Goal: Communication & Community: Answer question/provide support

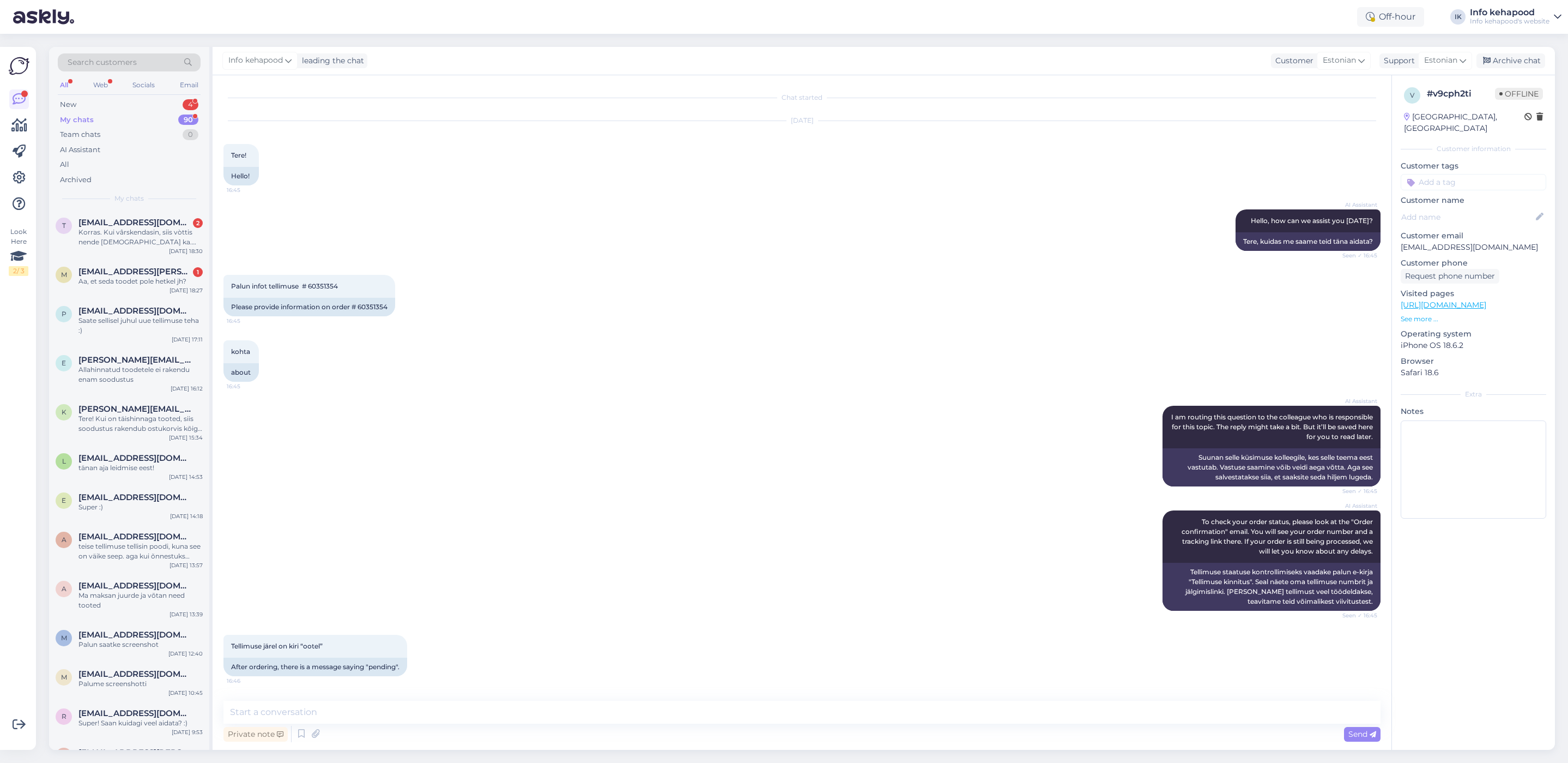
scroll to position [184, 0]
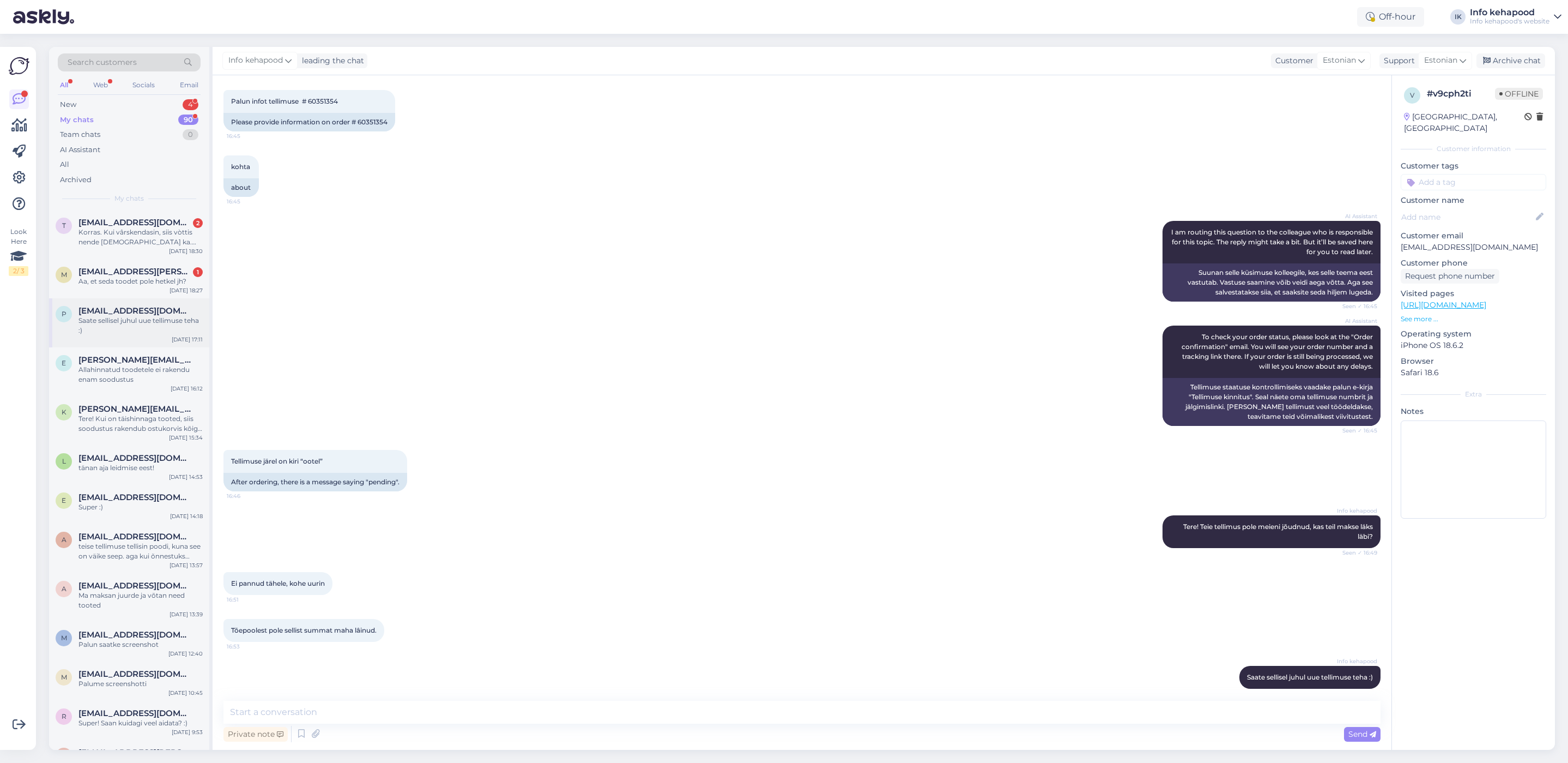
click at [146, 328] on div "Saate sellisel juhul uue tellimuse teha :)" at bounding box center [140, 325] width 124 height 19
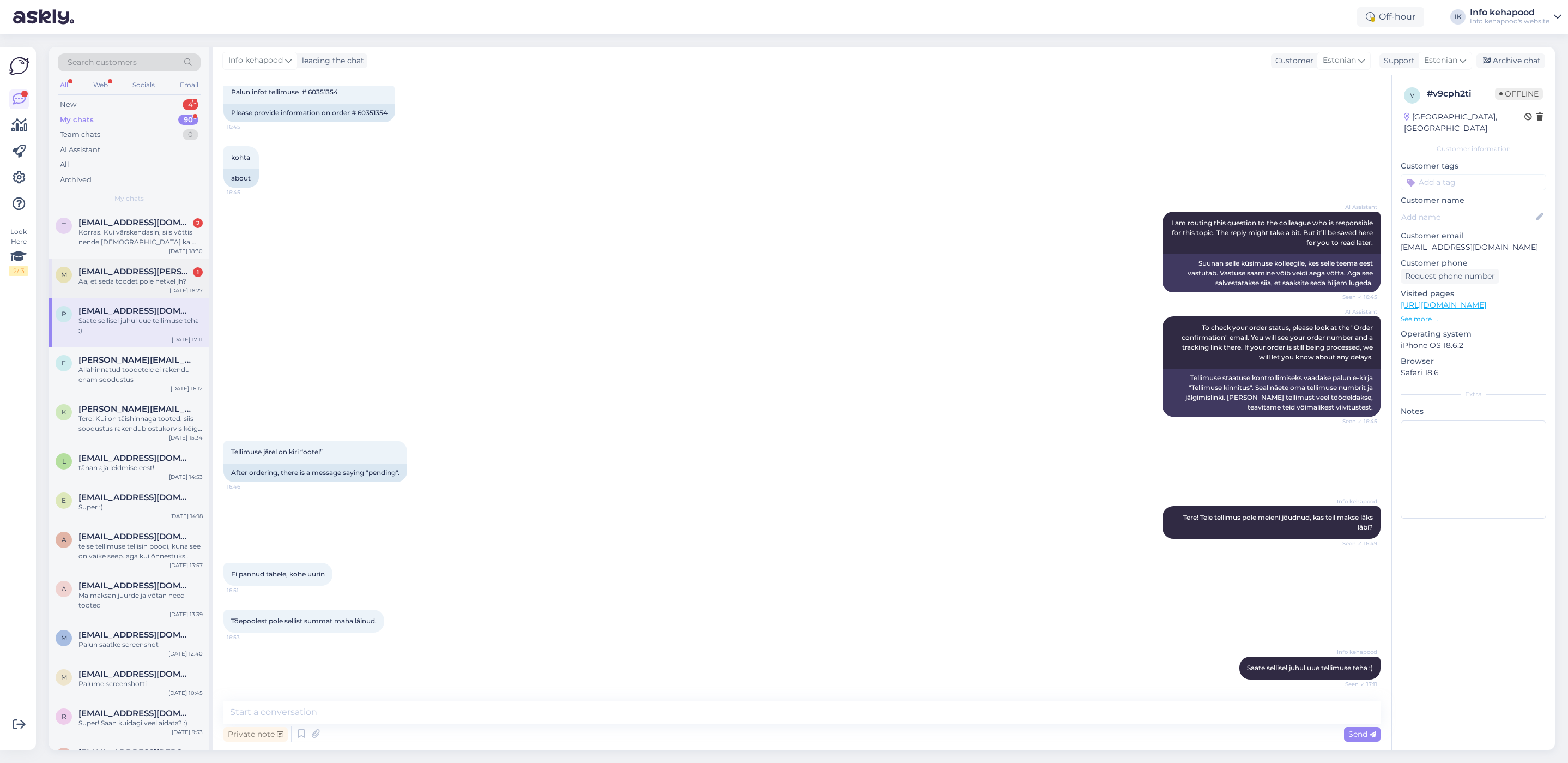
click at [128, 262] on div "m [EMAIL_ADDRESS][PERSON_NAME][DOMAIN_NAME] 1 Aa, et seda toodet pole hetkel jh…" at bounding box center [128, 278] width 160 height 39
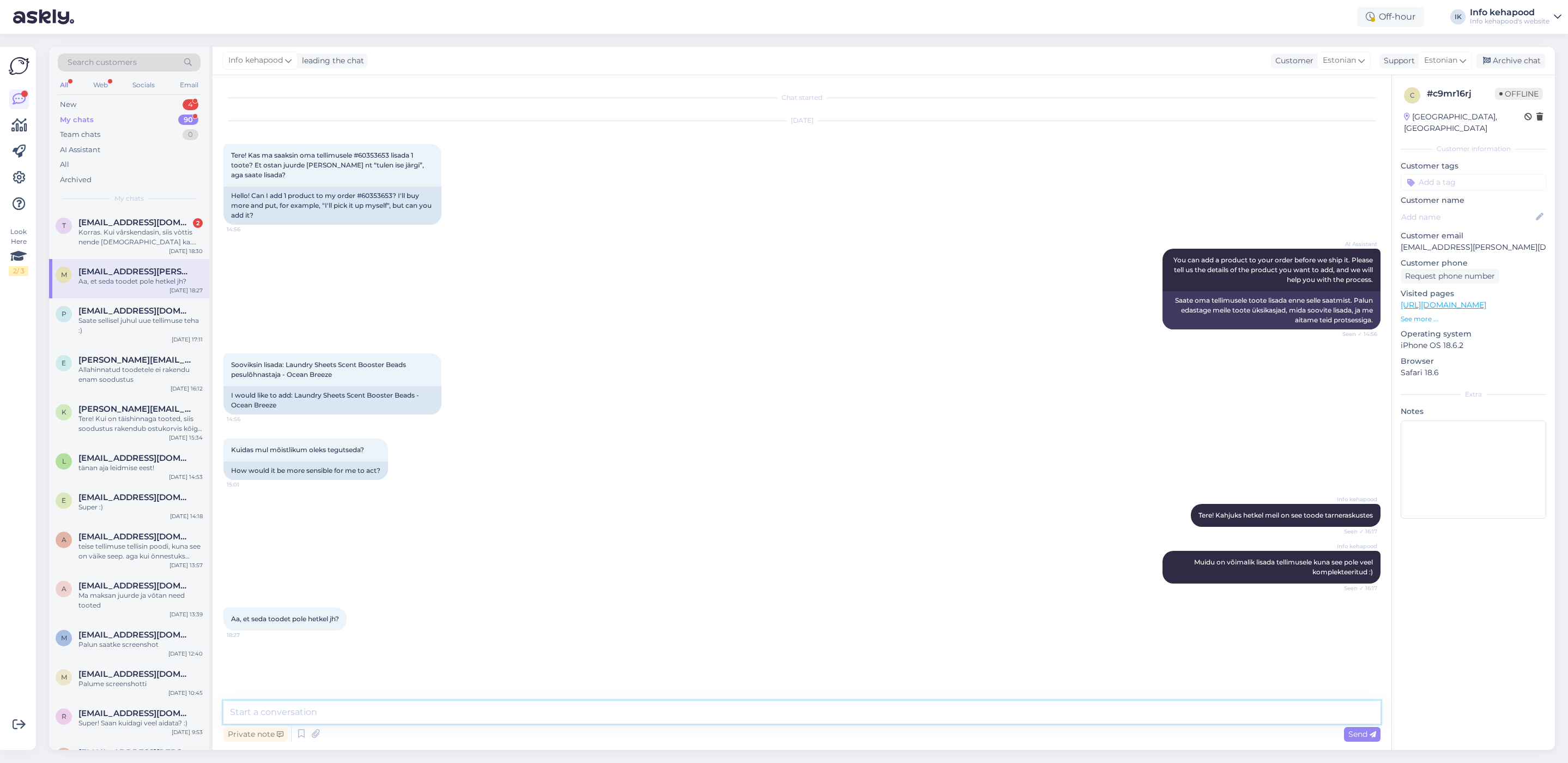
click at [406, 717] on textarea at bounding box center [802, 712] width 1158 height 23
type textarea "Kahjuks jah"
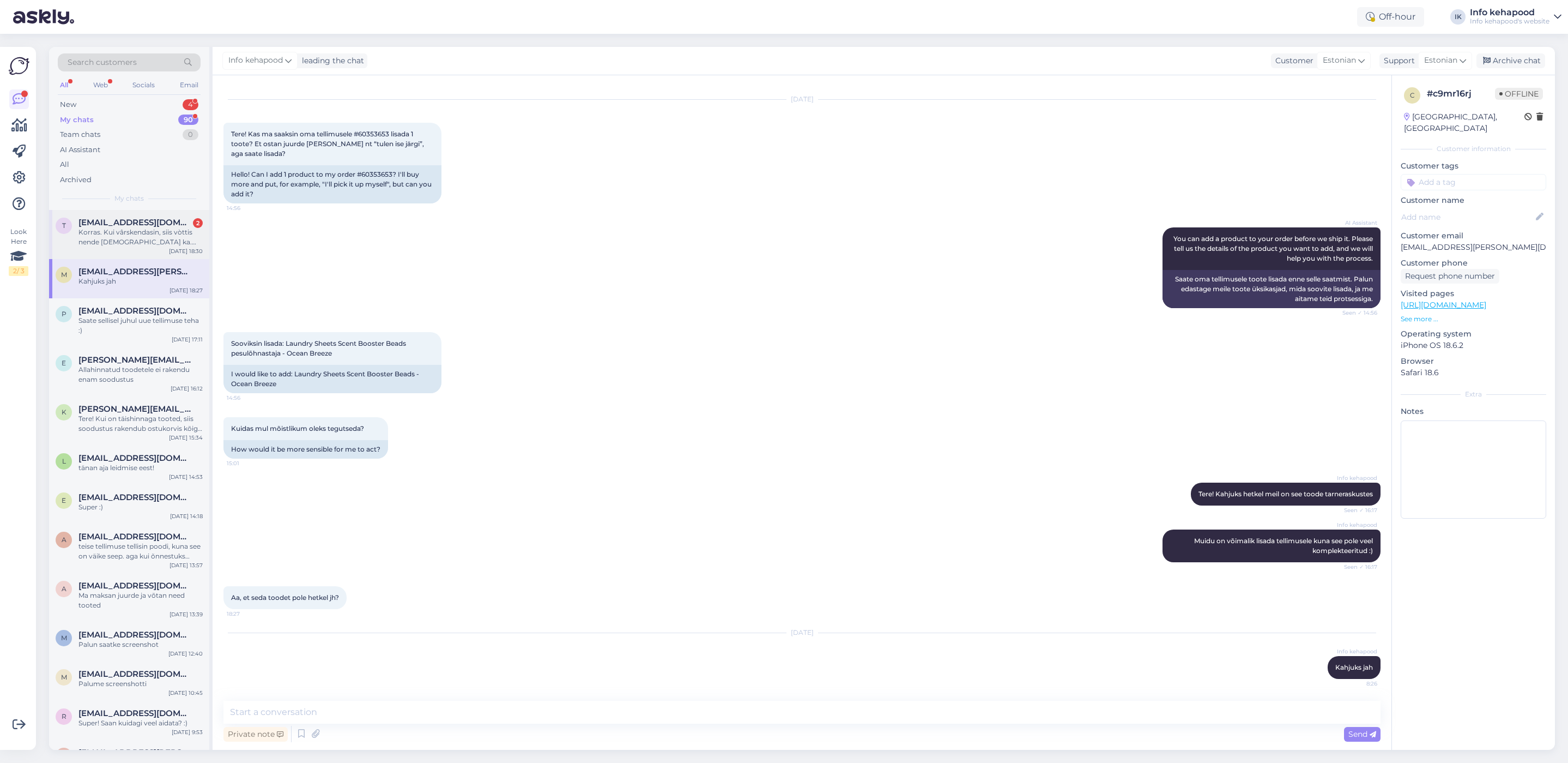
click at [158, 231] on div "Korras. Kui vârskendasin, siis vòttis nende [DEMOGRAPHIC_DATA] ka. aitäh" at bounding box center [140, 237] width 124 height 19
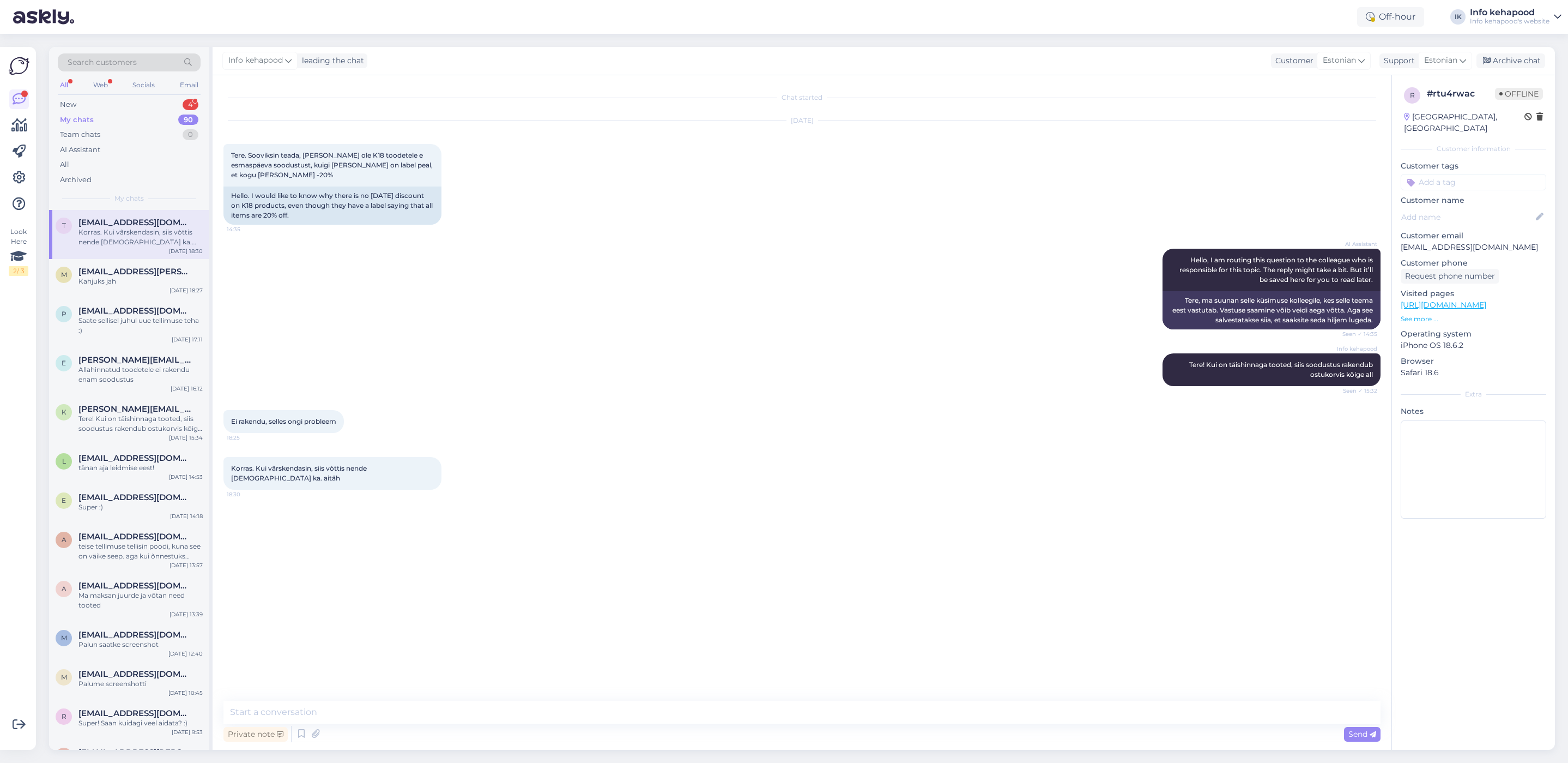
click at [165, 112] on div "My chats 90" at bounding box center [129, 119] width 143 height 15
click at [163, 102] on div "New 4" at bounding box center [129, 104] width 143 height 15
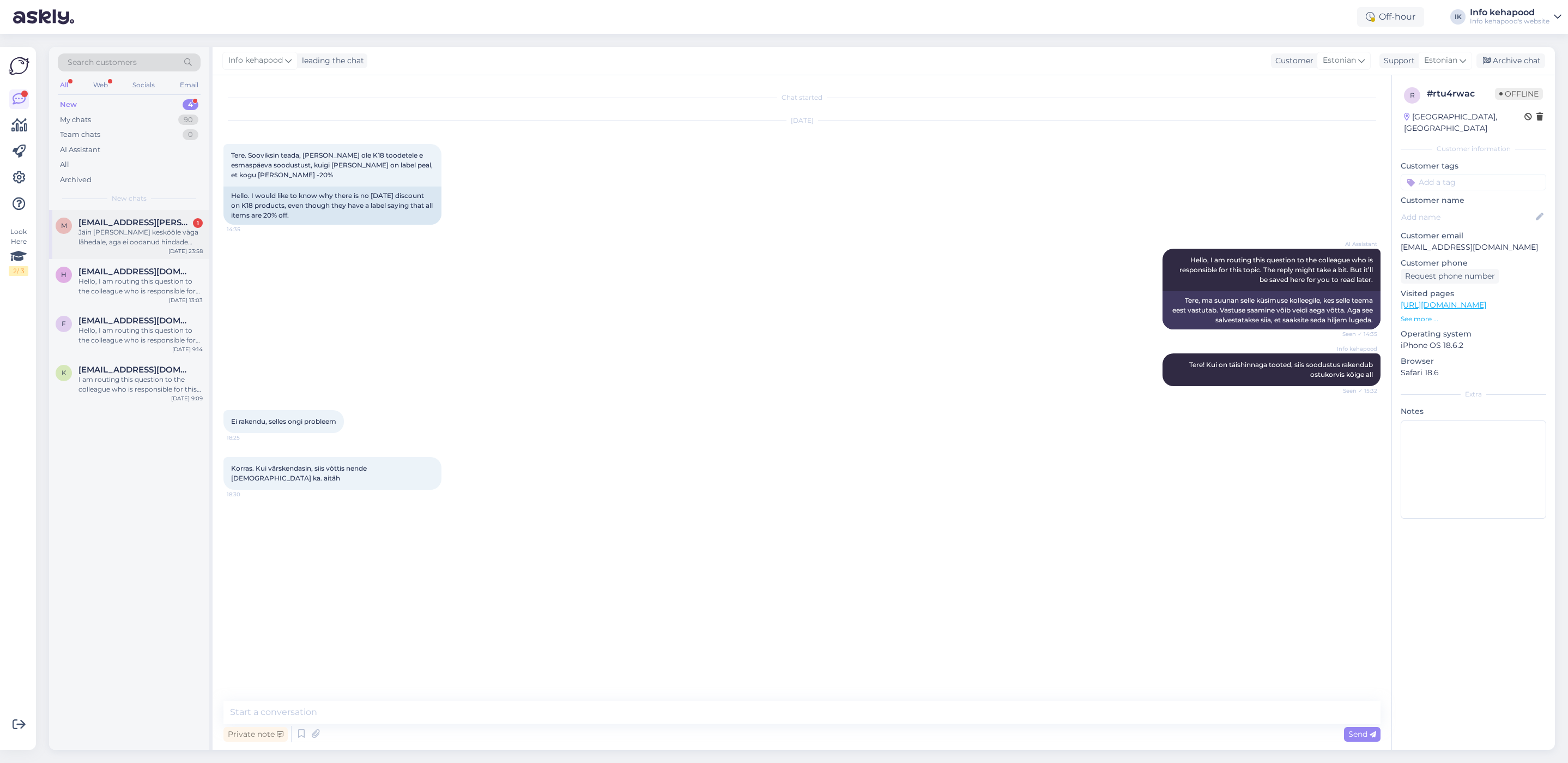
click at [152, 249] on div "m [EMAIL_ADDRESS][PERSON_NAME][DOMAIN_NAME] 1 Jäin [PERSON_NAME] keskööle väga …" at bounding box center [128, 234] width 160 height 49
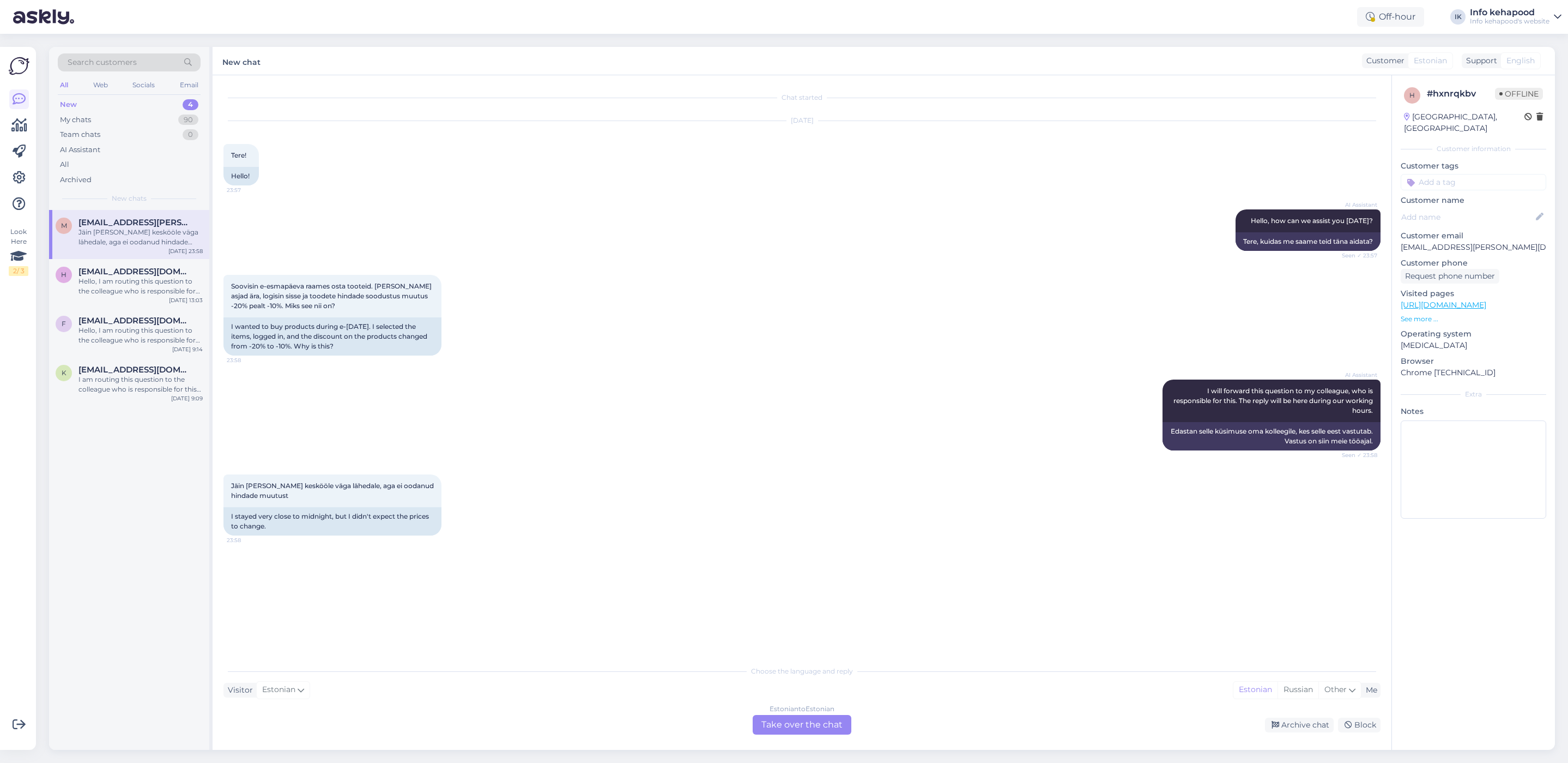
click at [809, 719] on div "Estonian to Estonian Take over the chat" at bounding box center [802, 724] width 98 height 19
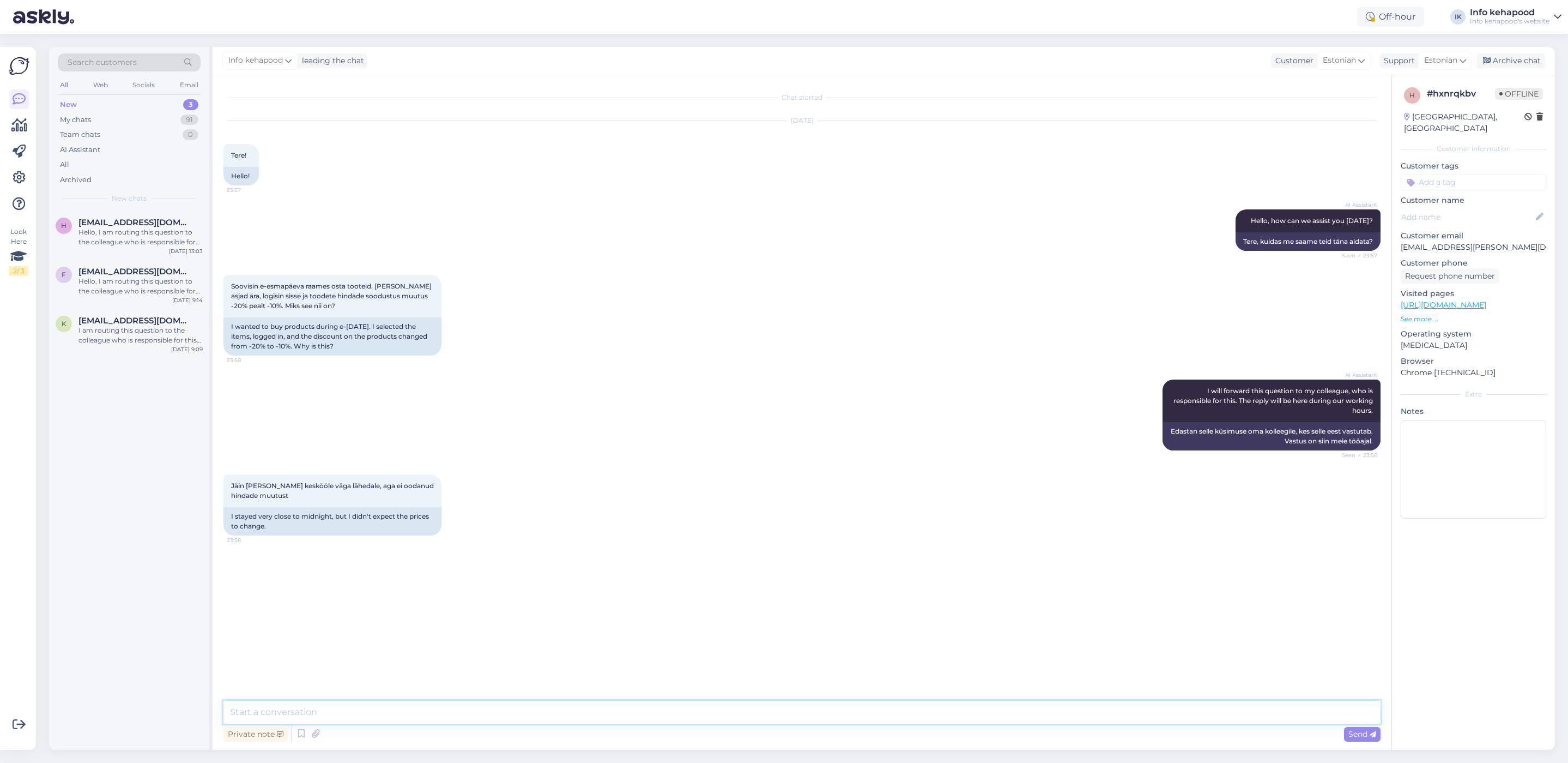
click at [518, 711] on textarea at bounding box center [802, 712] width 1158 height 23
click at [178, 118] on div "My chats 91" at bounding box center [129, 119] width 143 height 15
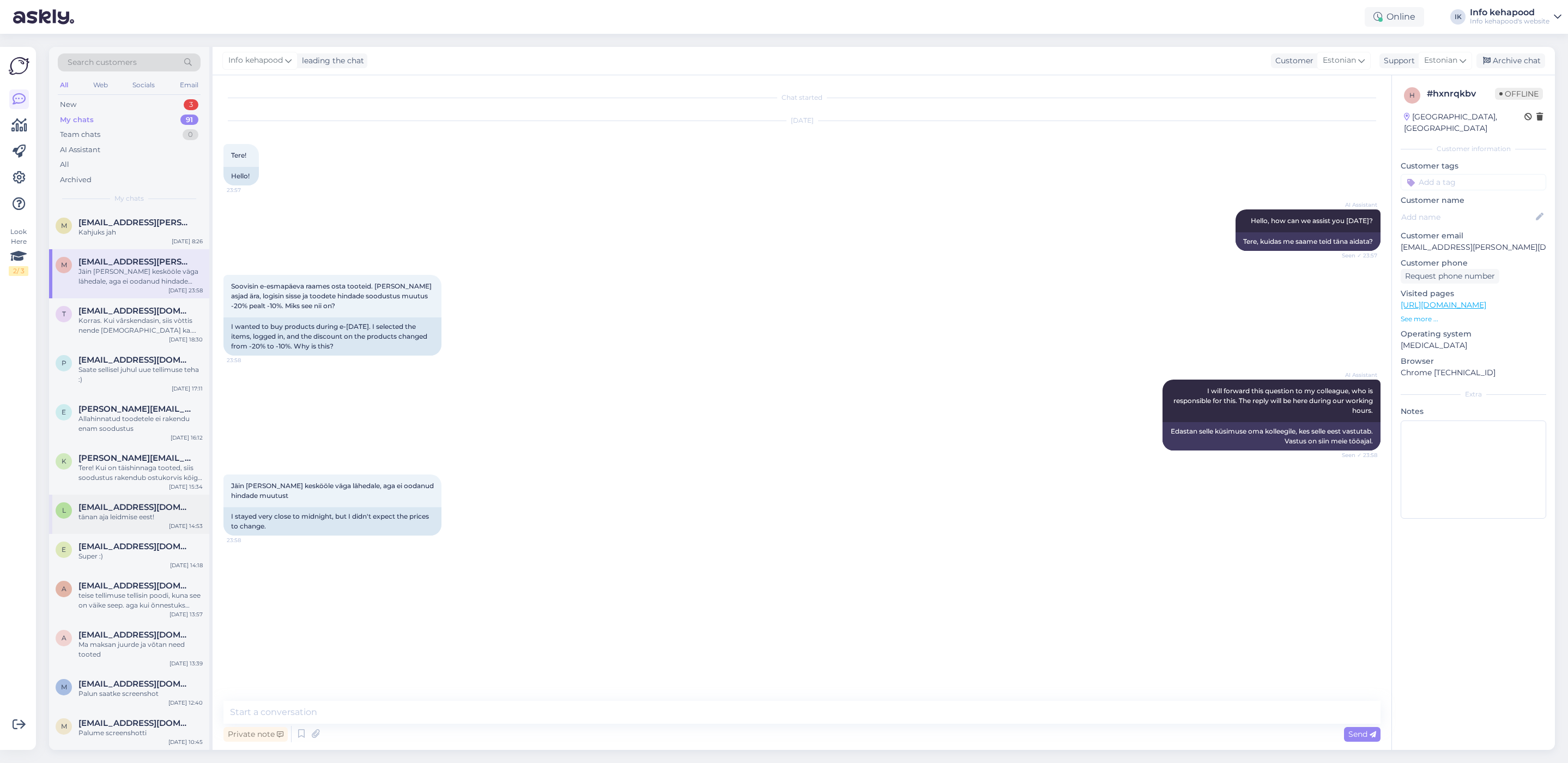
click at [128, 515] on div "tänan aja leidmise eest!" at bounding box center [140, 517] width 124 height 10
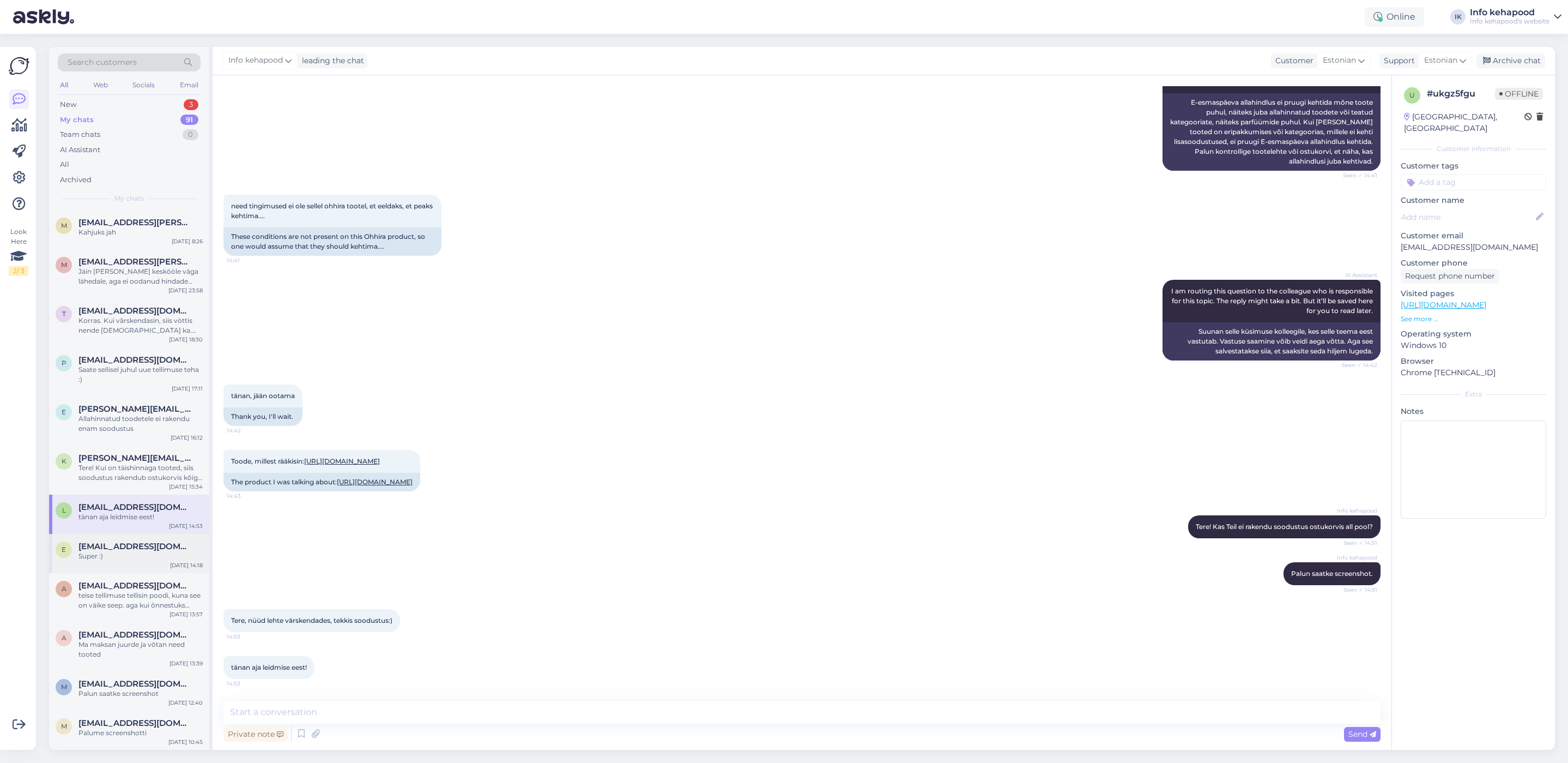
click at [126, 556] on div "Super :)" at bounding box center [140, 556] width 124 height 10
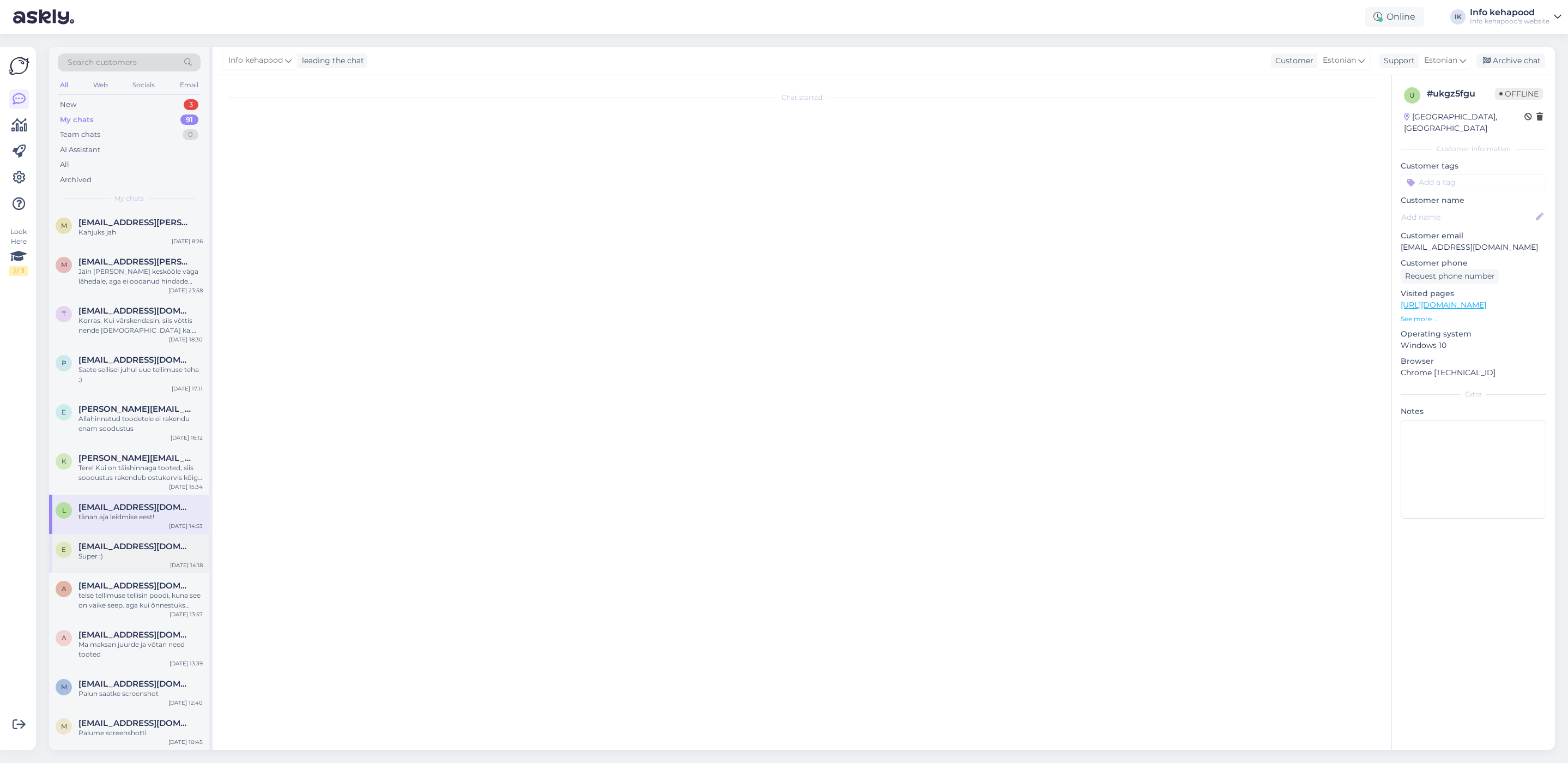
scroll to position [371, 0]
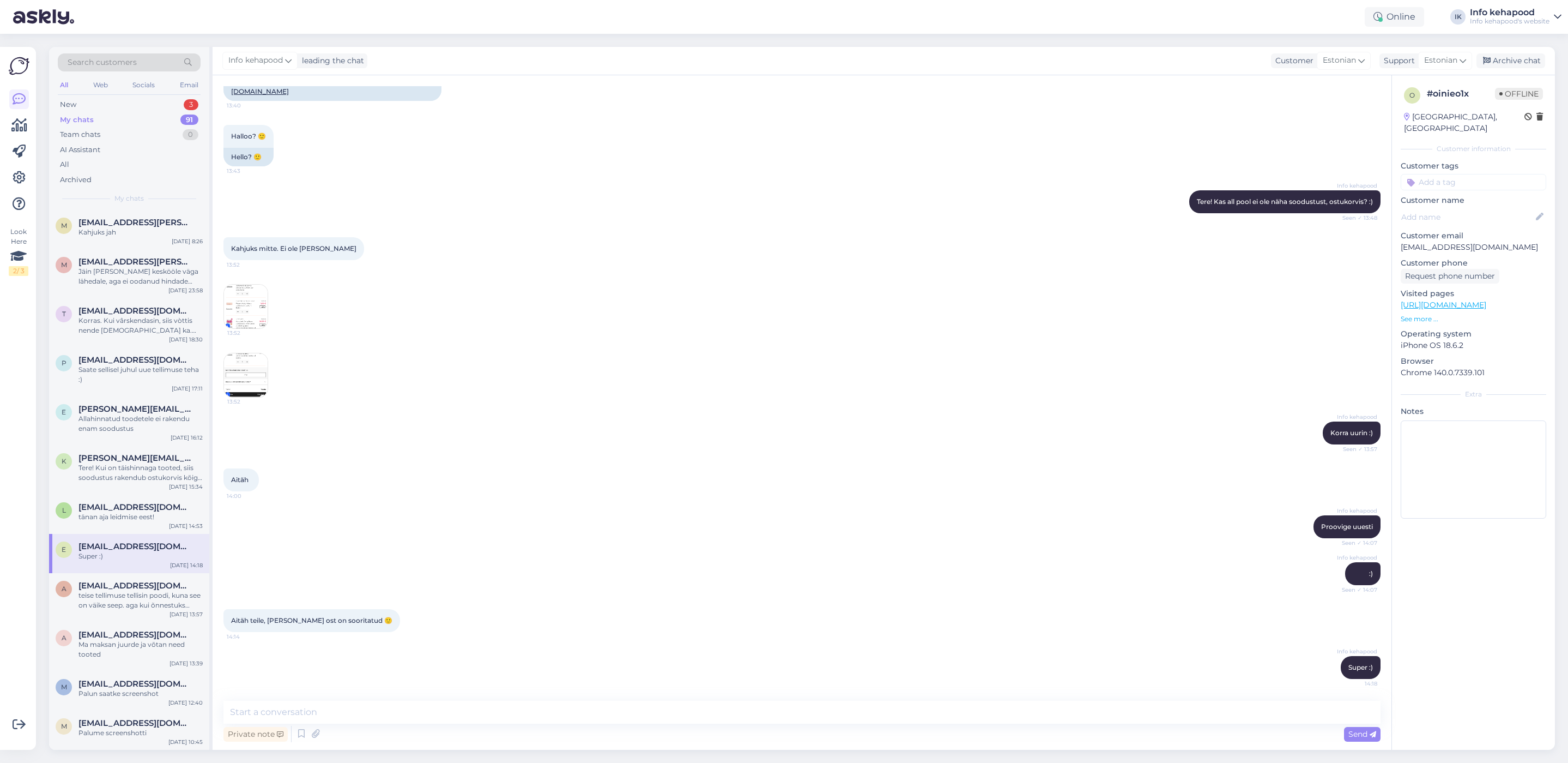
click at [136, 509] on span "[EMAIL_ADDRESS][DOMAIN_NAME]" at bounding box center [135, 507] width 113 height 10
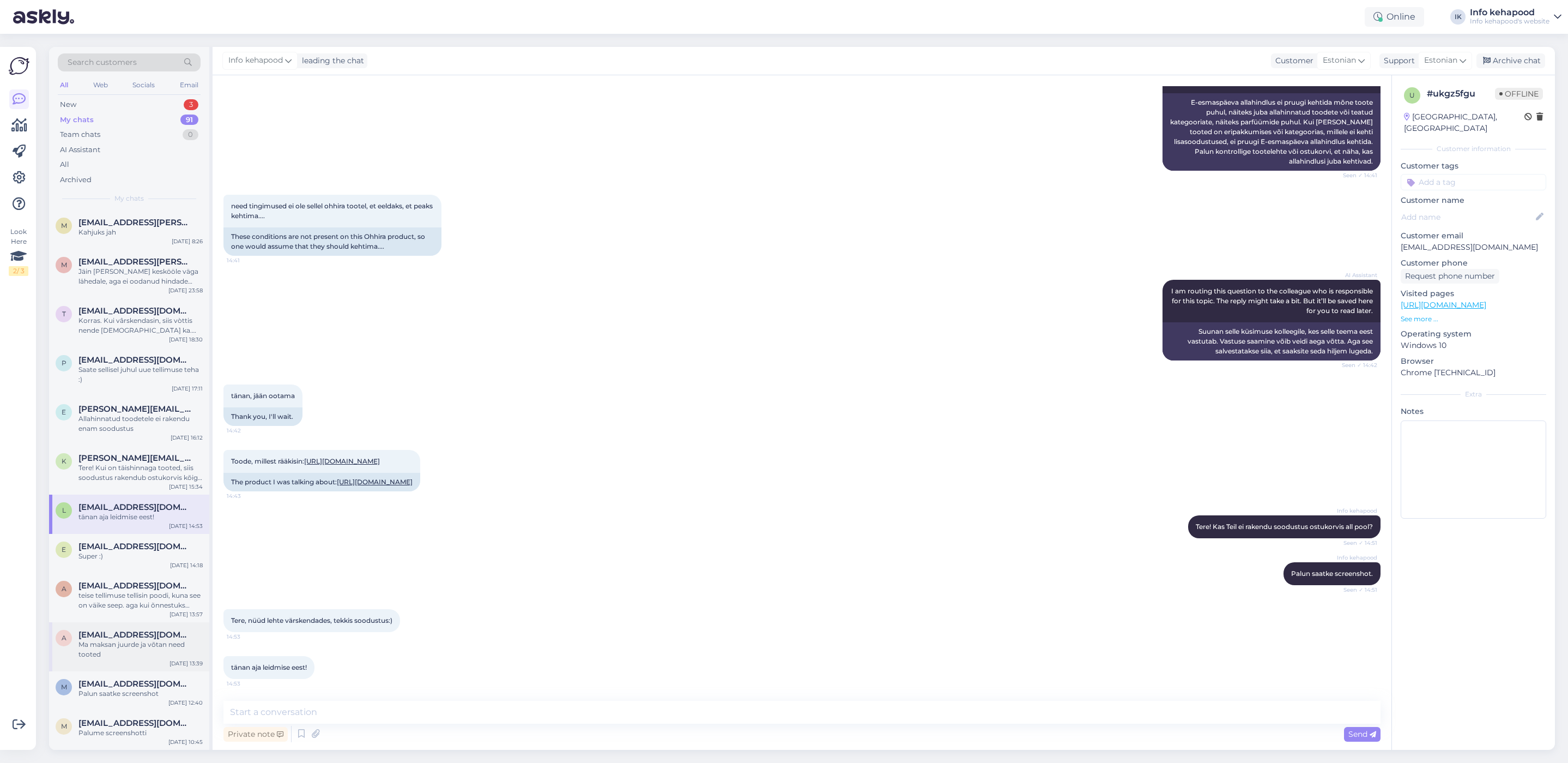
scroll to position [237, 0]
click at [144, 613] on div "a [EMAIL_ADDRESS][DOMAIN_NAME] teise tellimuse tellisin poodi, kuna see on väik…" at bounding box center [128, 597] width 160 height 49
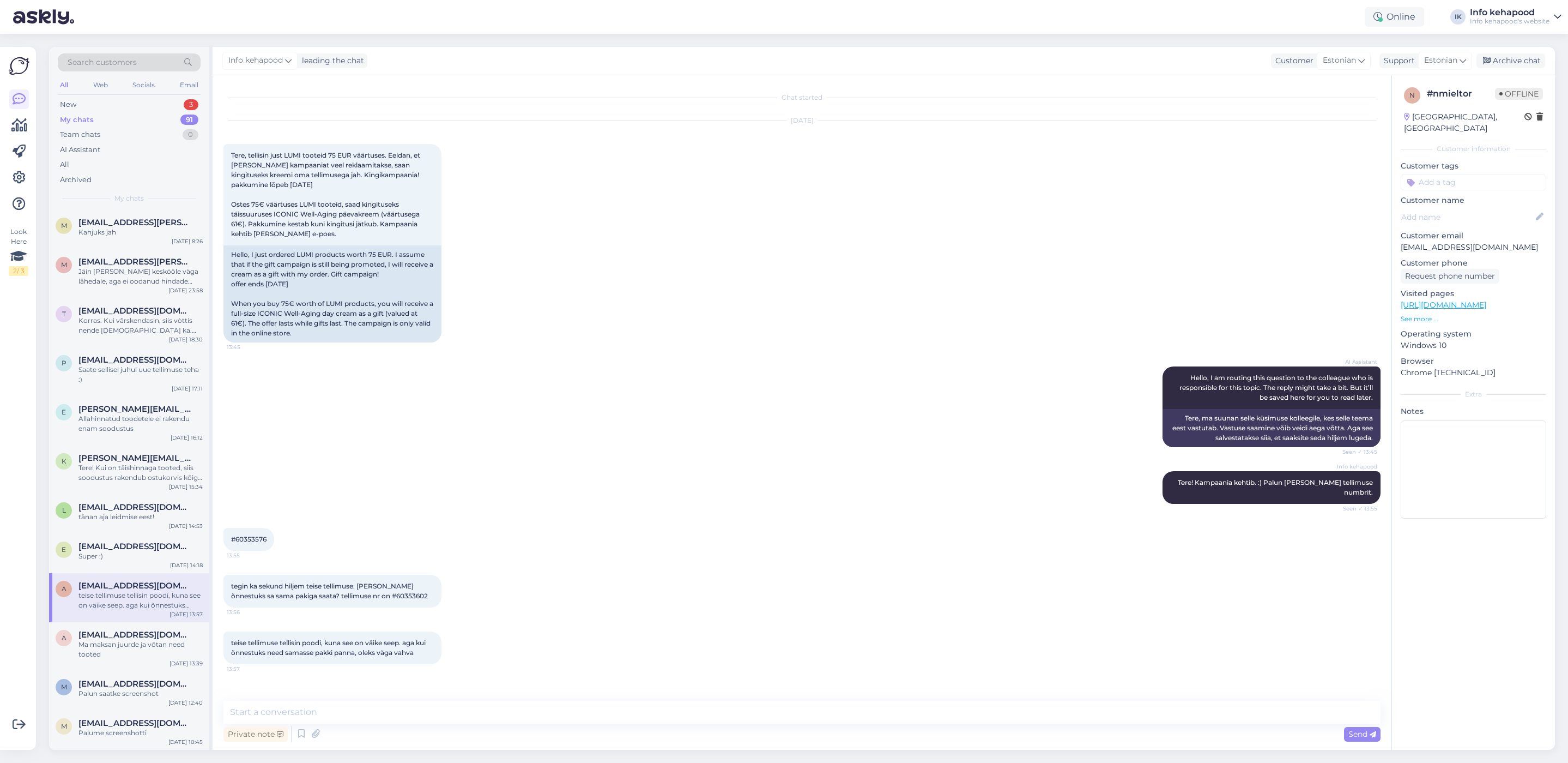
click at [371, 700] on div "Chat started [DATE] Tere, tellisin just LUMI tooteid 75 EUR väärtuses. Eeldan, …" at bounding box center [802, 413] width 1179 height 675
click at [373, 722] on textarea at bounding box center [802, 712] width 1158 height 23
type textarea "Kahjuks eraldi tellitud tellimusi ei saa koos saata"
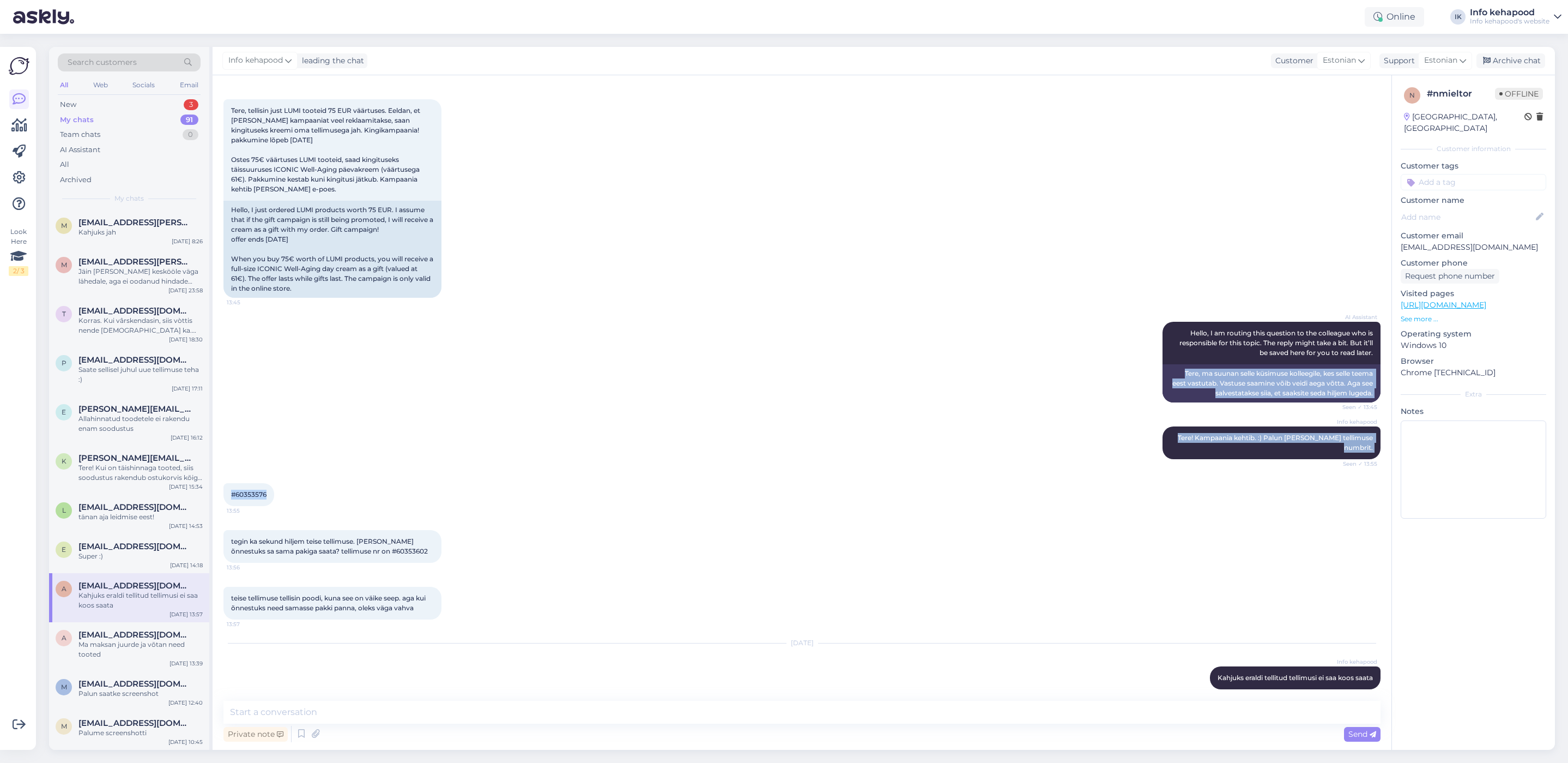
drag, startPoint x: 493, startPoint y: 370, endPoint x: 518, endPoint y: 360, distance: 26.9
click at [510, 364] on div "Chat started [DATE] Tere, tellisin just LUMI tooteid 75 EUR väärtuses. Eeldan, …" at bounding box center [807, 388] width 1167 height 604
click at [536, 411] on div "AI Assistant Hello, I am routing this question to the colleague who is responsi…" at bounding box center [802, 362] width 1158 height 105
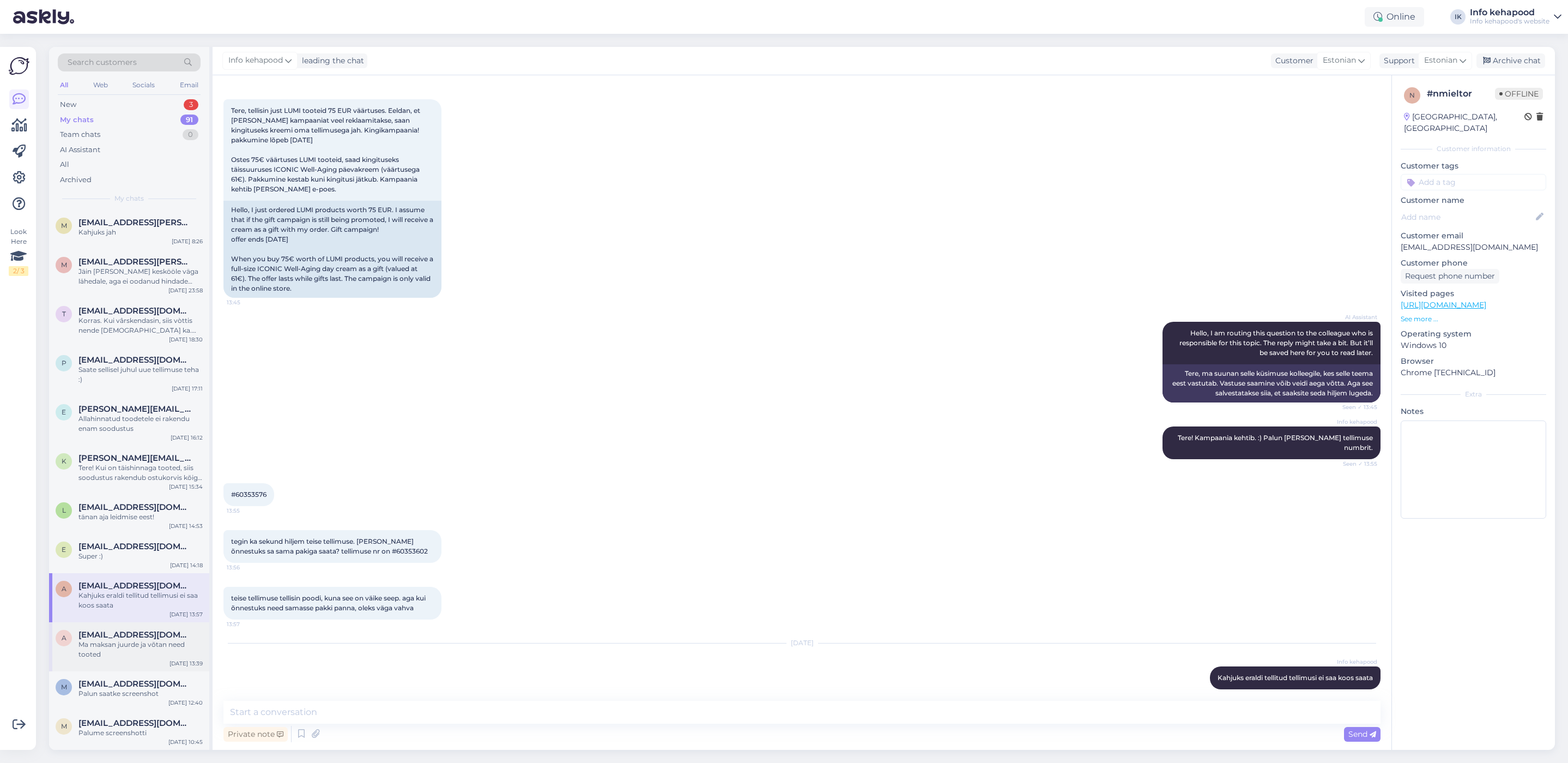
click at [131, 657] on div "Ma maksan juurde ja võtan need tooted" at bounding box center [140, 649] width 124 height 19
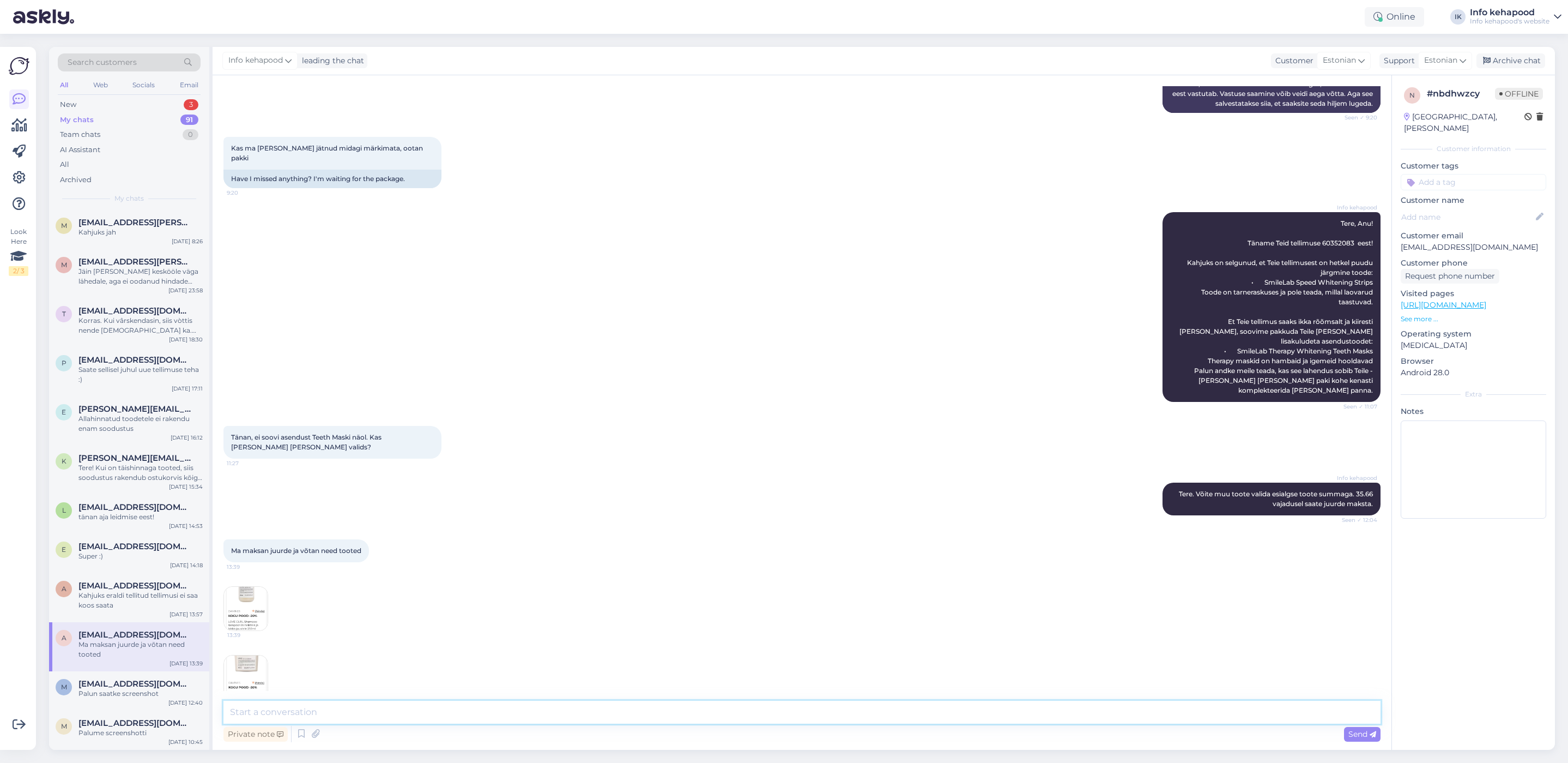
click at [323, 716] on textarea at bounding box center [802, 712] width 1158 height 23
type textarea "Kahjuks meil on need tooted laost otsas"
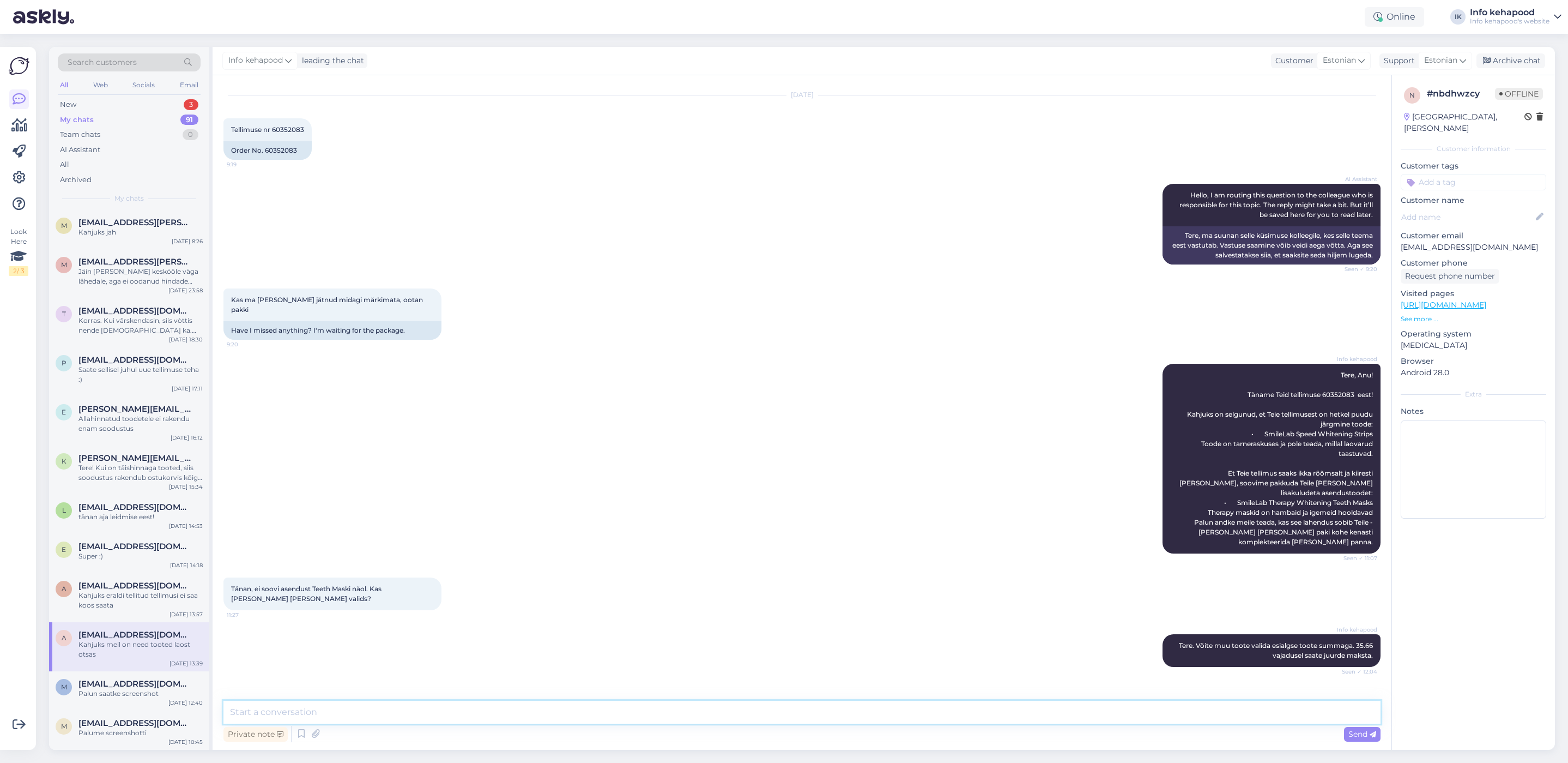
scroll to position [0, 0]
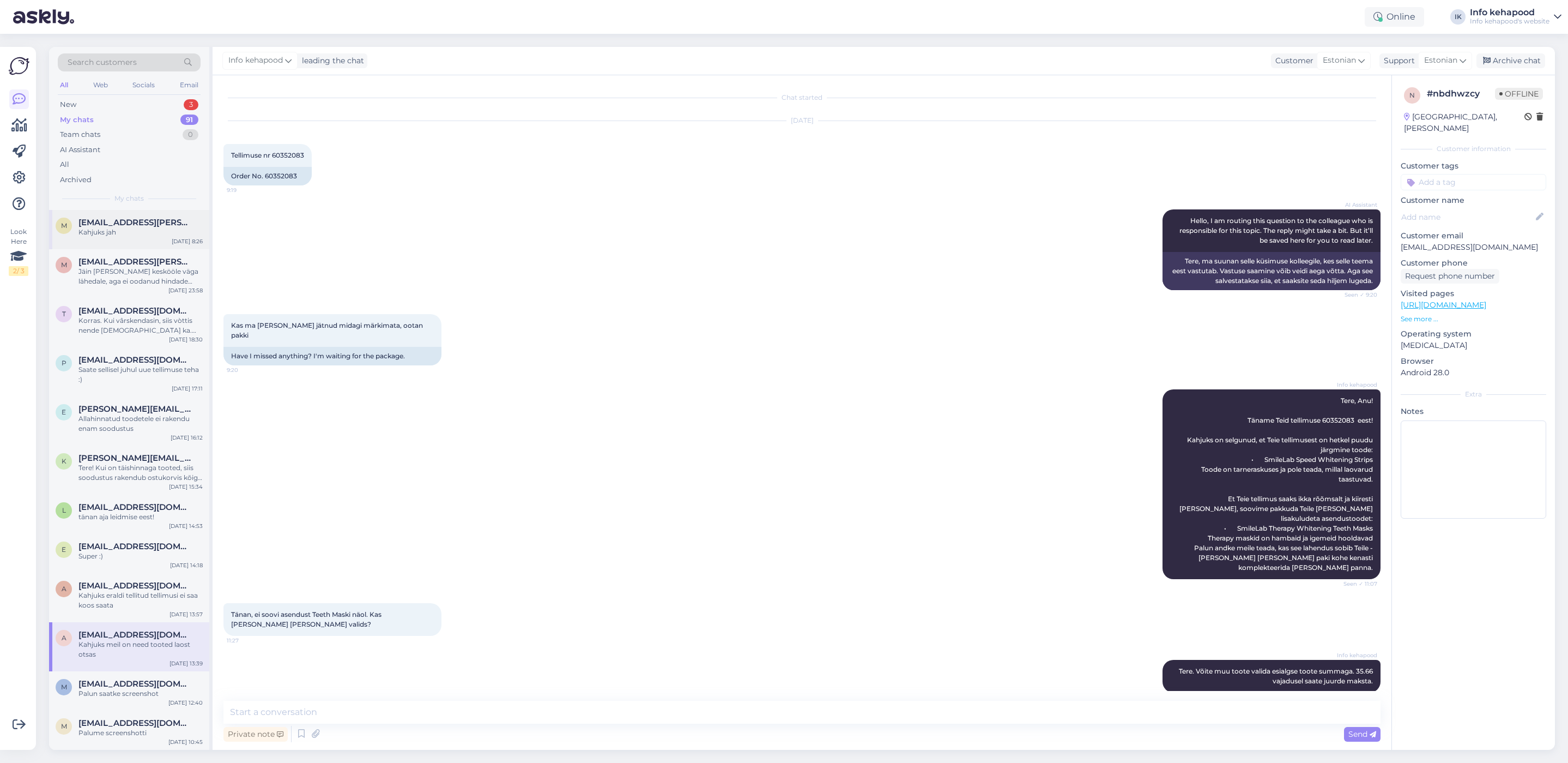
click at [122, 223] on span "[EMAIL_ADDRESS][PERSON_NAME][DOMAIN_NAME]" at bounding box center [135, 223] width 113 height 10
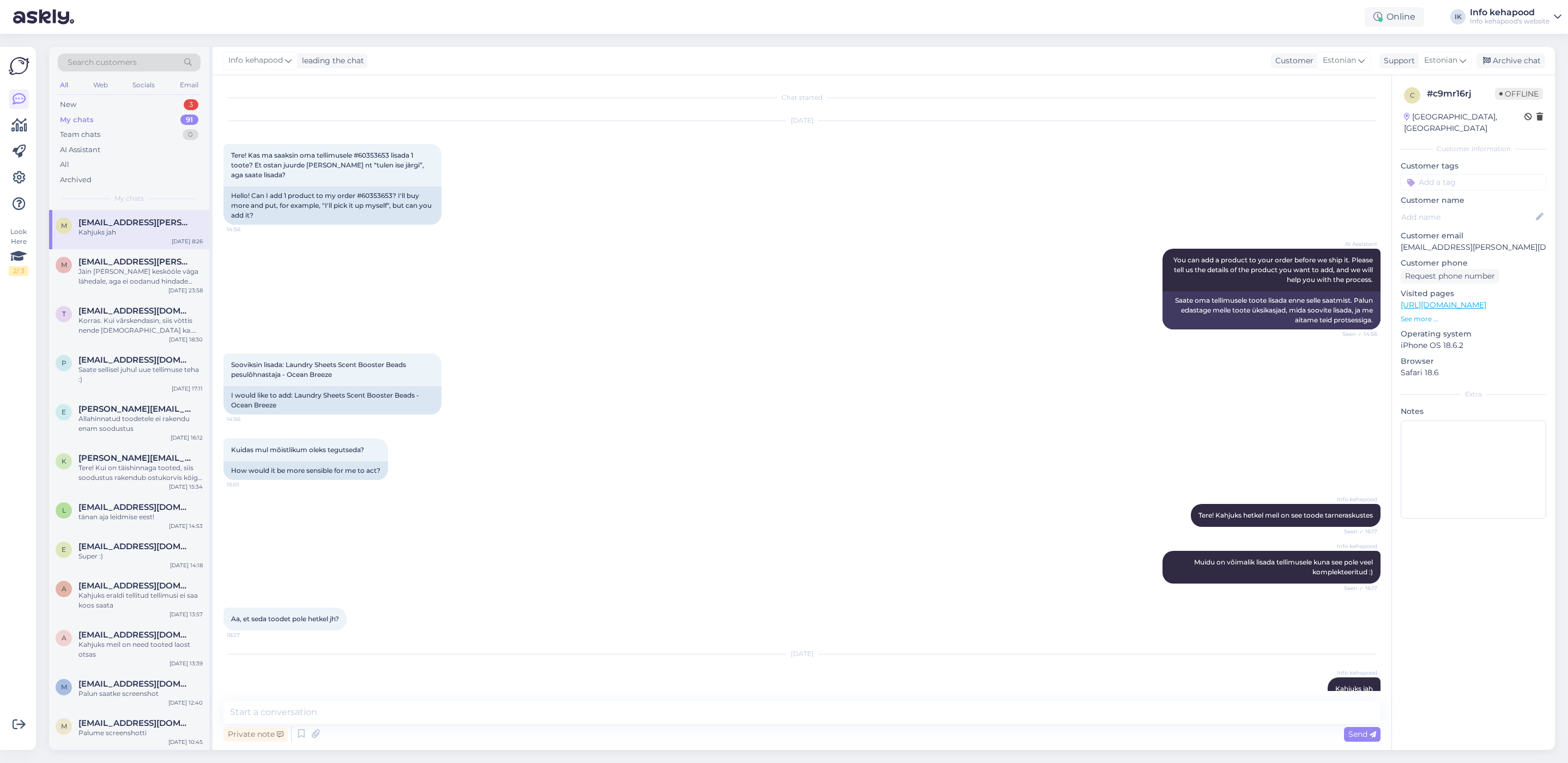
scroll to position [22, 0]
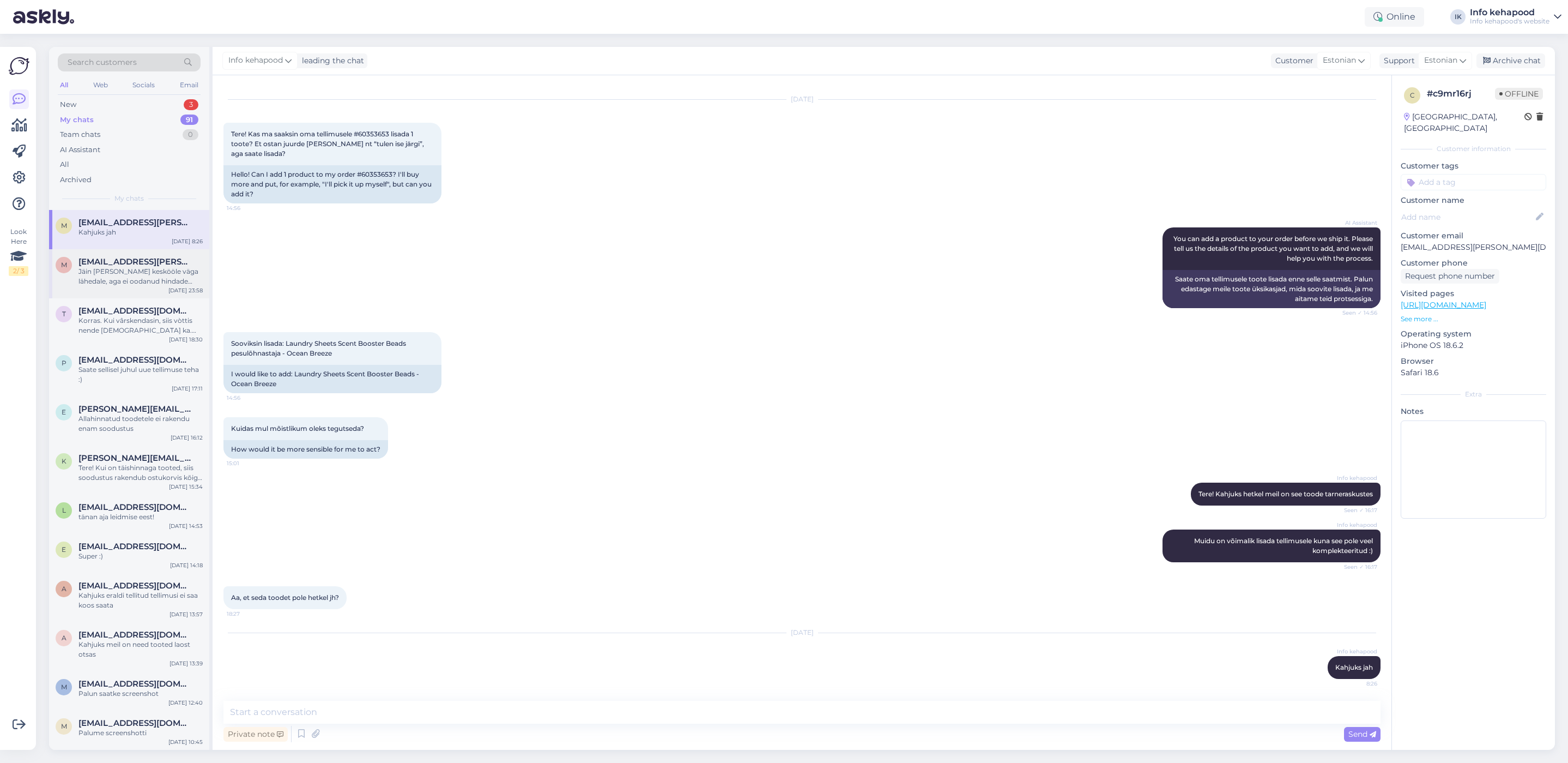
click at [131, 276] on div "Jäin [PERSON_NAME] keskööle väga lähedale, aga ei oodanud hindade muutust" at bounding box center [140, 276] width 124 height 19
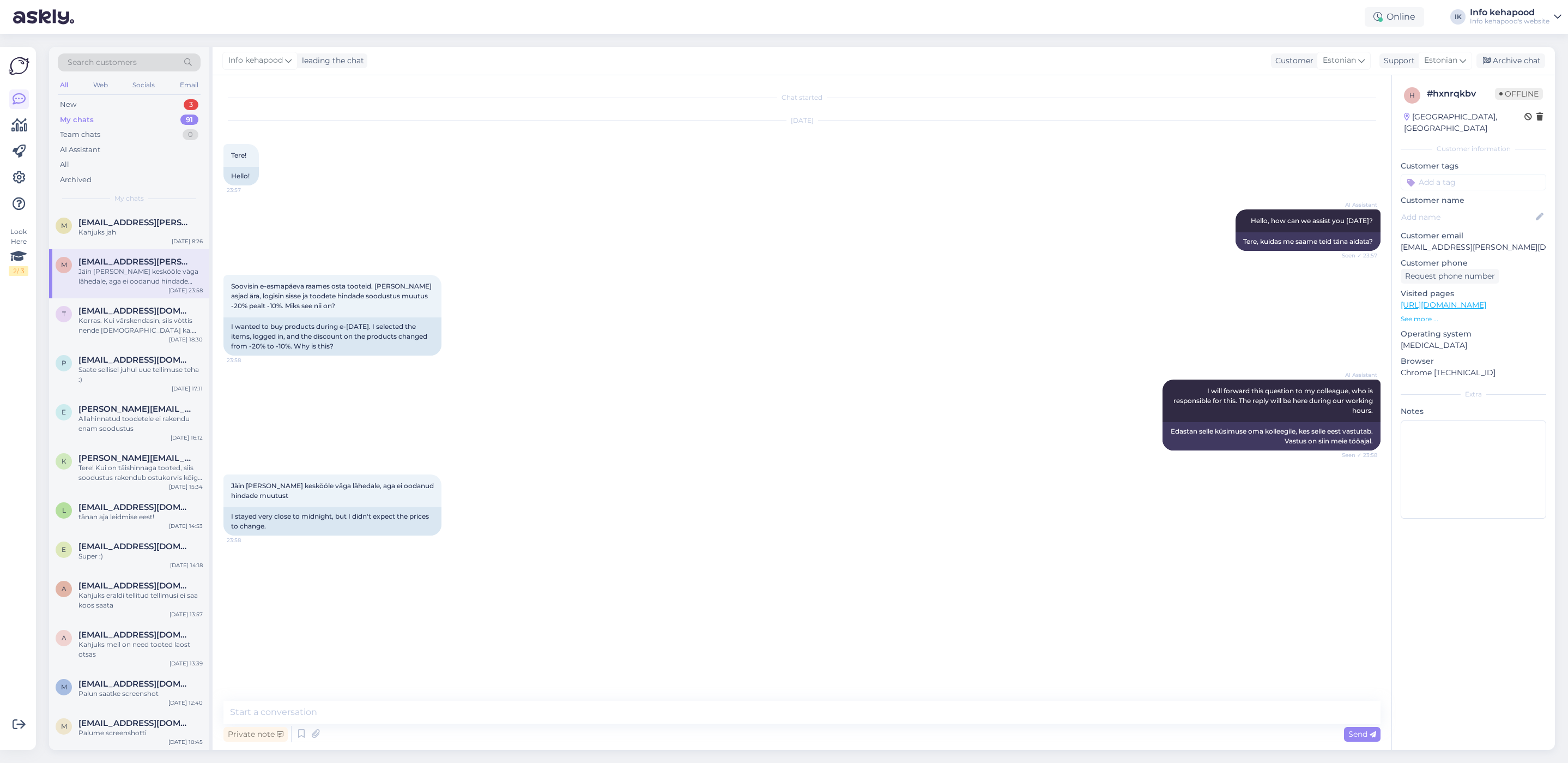
scroll to position [0, 0]
click at [158, 319] on div "Korras. Kui vârskendasin, siis vòttis nende [DEMOGRAPHIC_DATA] ka. aitäh" at bounding box center [140, 325] width 124 height 19
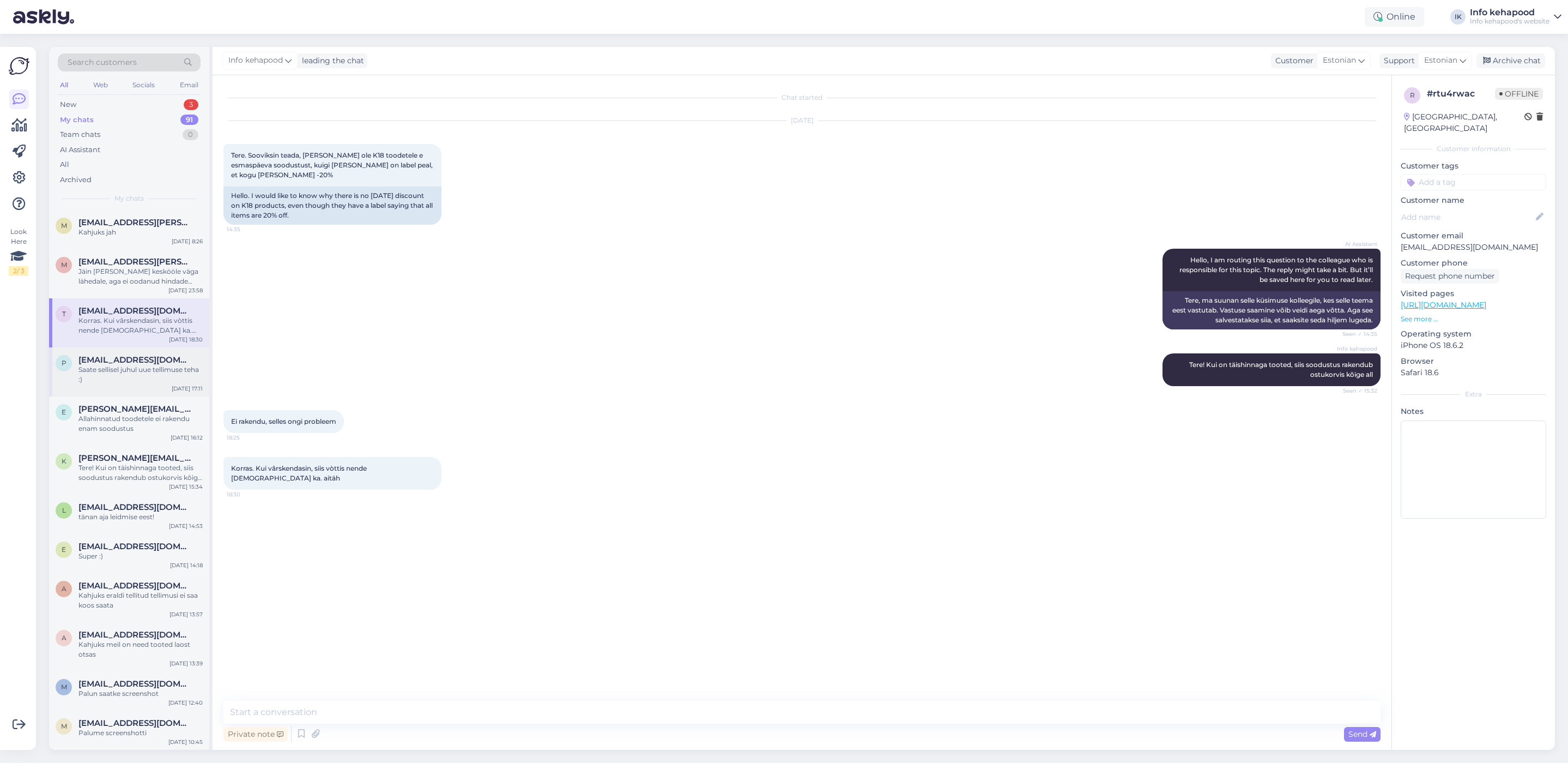
click at [150, 372] on div "Saate sellisel juhul uue tellimuse teha :)" at bounding box center [140, 374] width 124 height 19
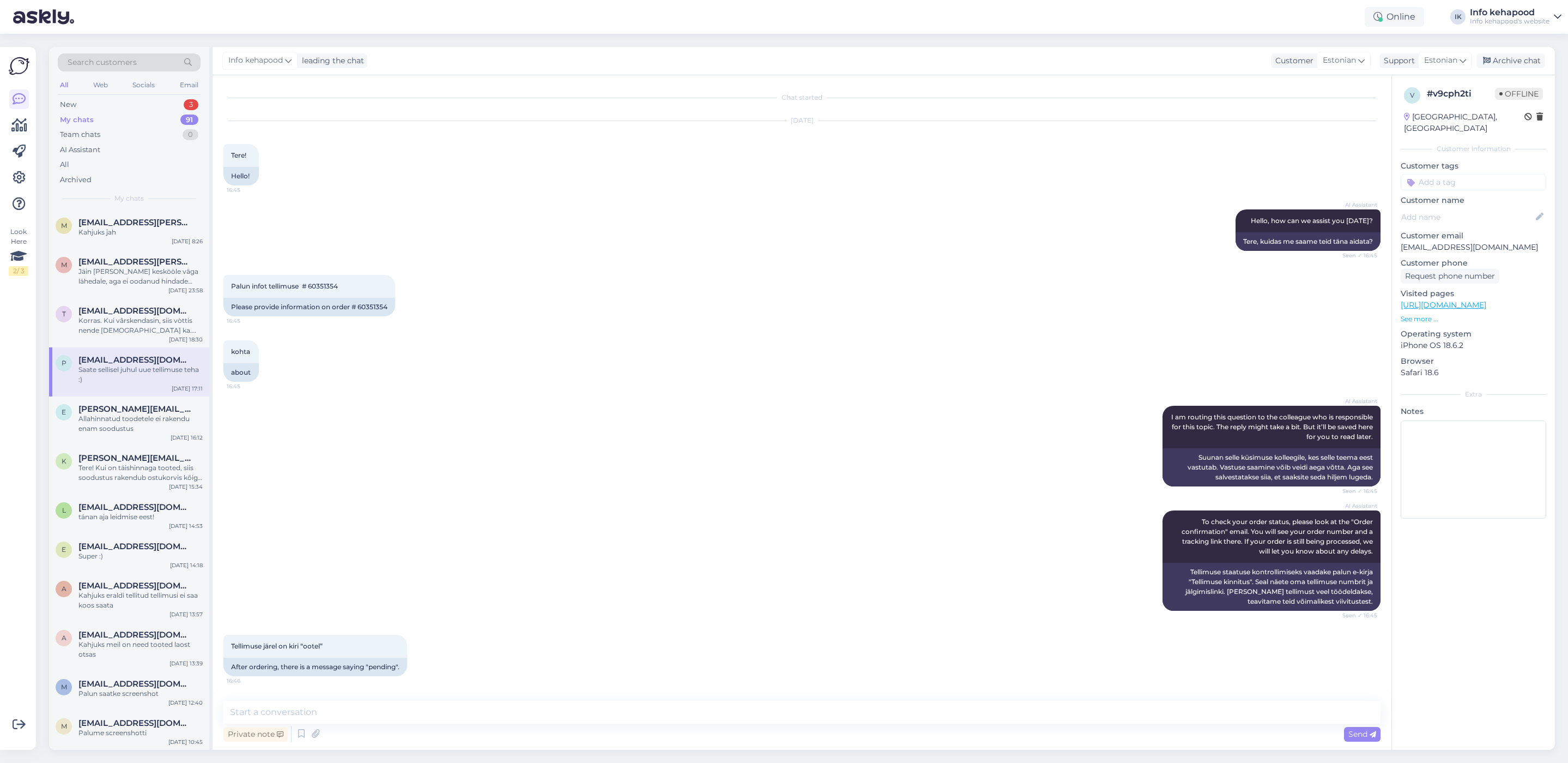
scroll to position [194, 0]
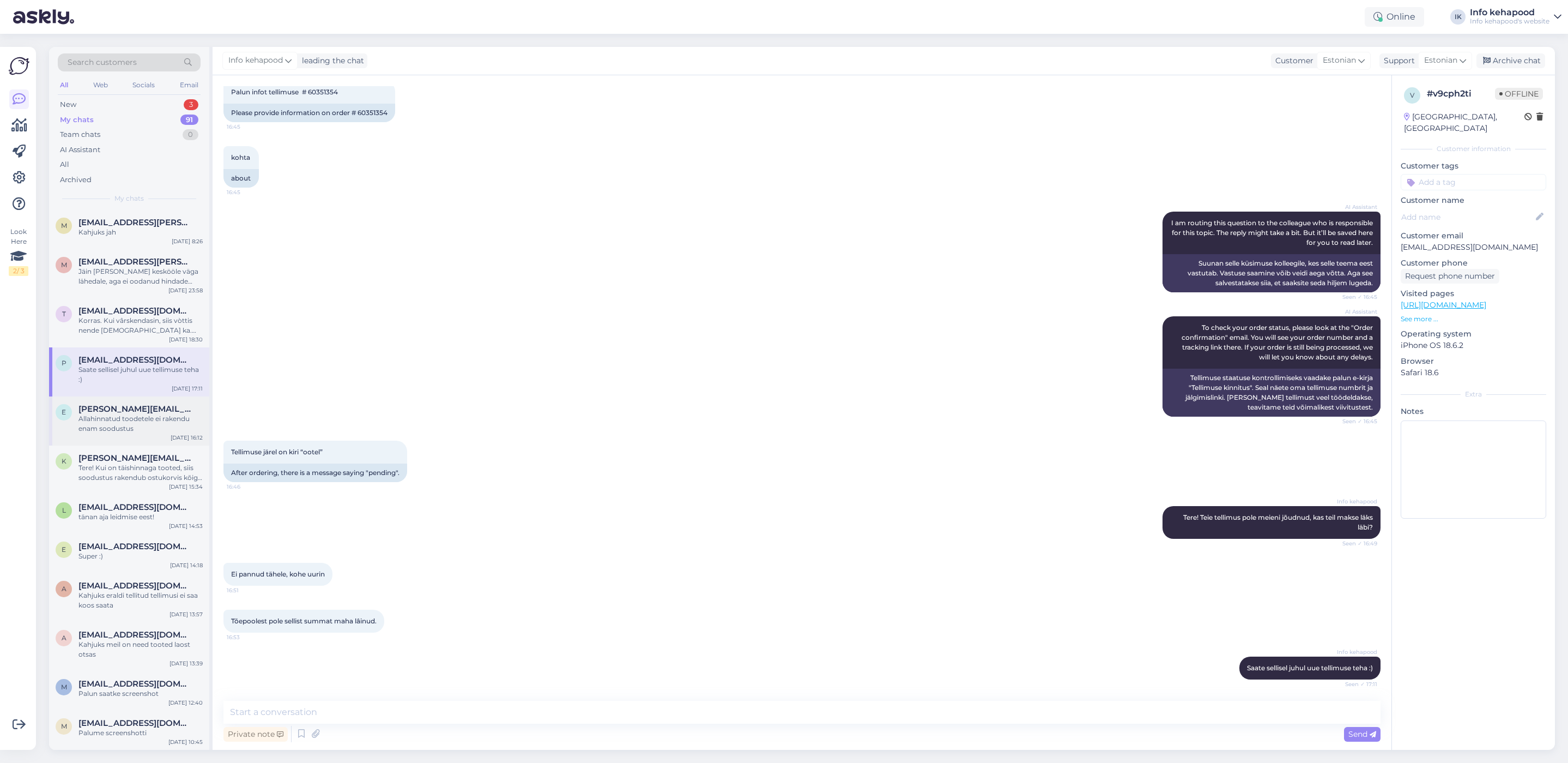
click at [131, 429] on div "Allahinnatud toodetele ei rakendu enam soodustus" at bounding box center [140, 423] width 124 height 19
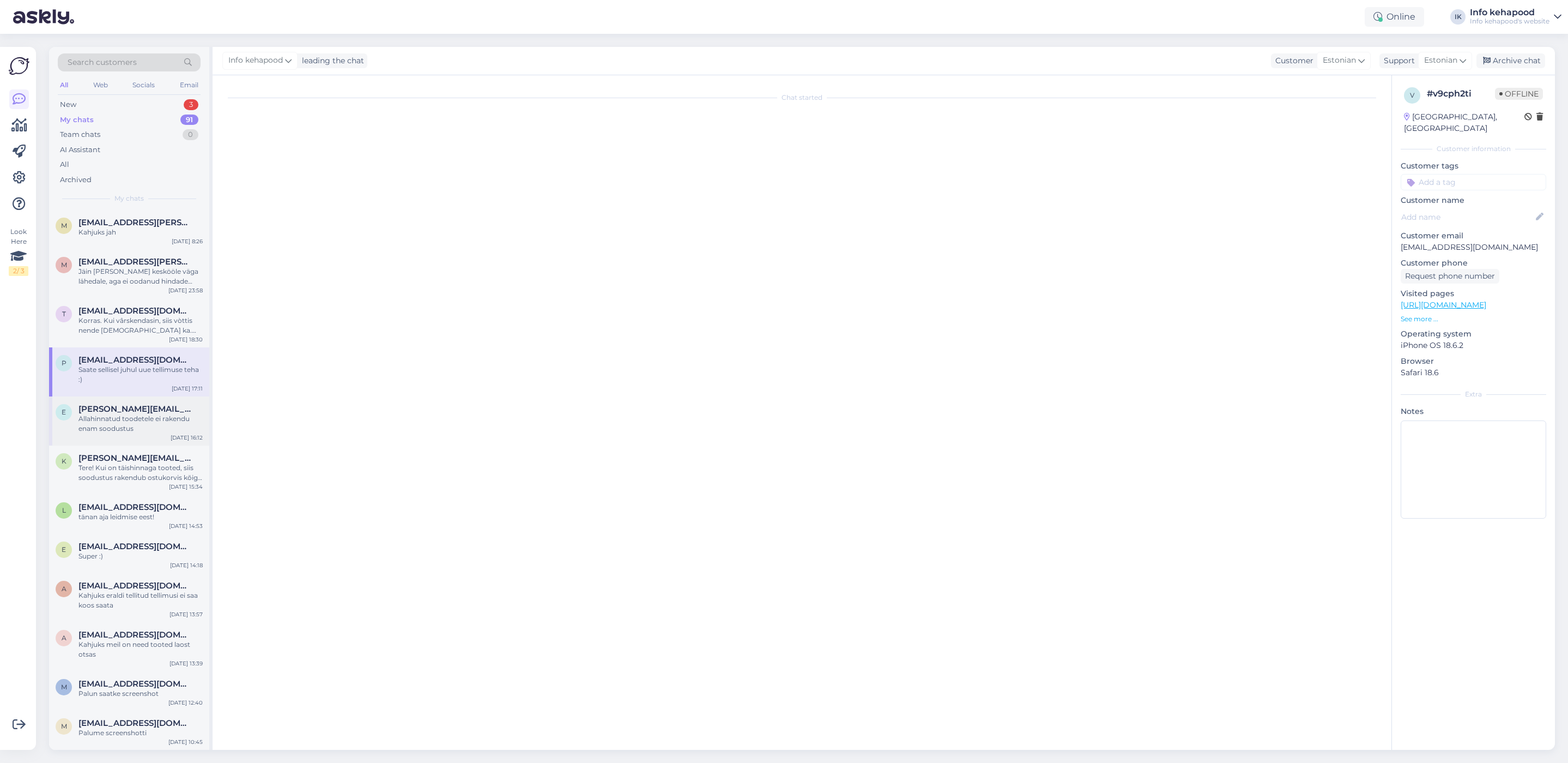
scroll to position [139, 0]
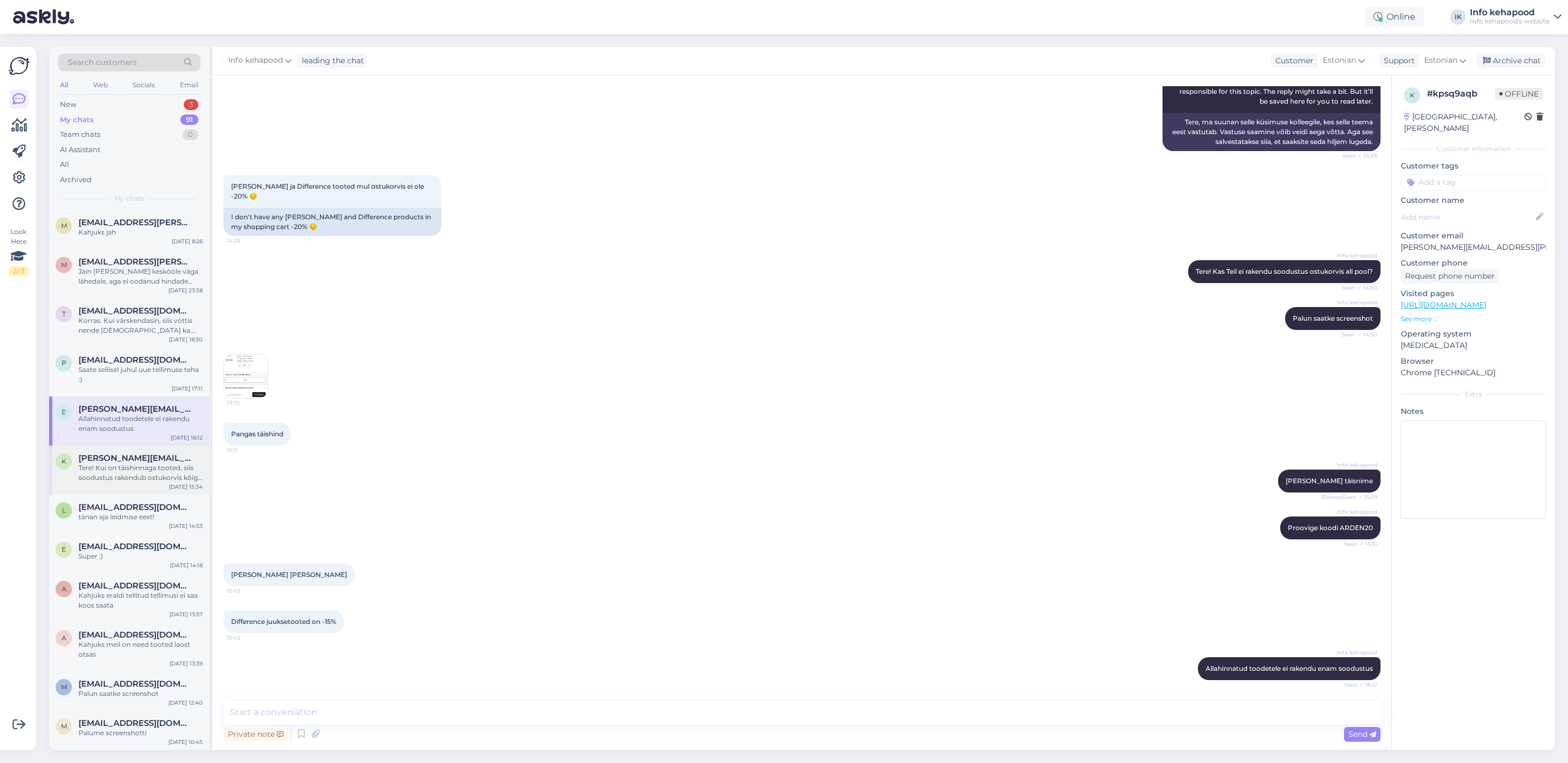
click at [119, 464] on div "Tere! Kui on täishinnaga tooted, siis soodustus rakendub ostukorvis kõige all" at bounding box center [140, 472] width 124 height 19
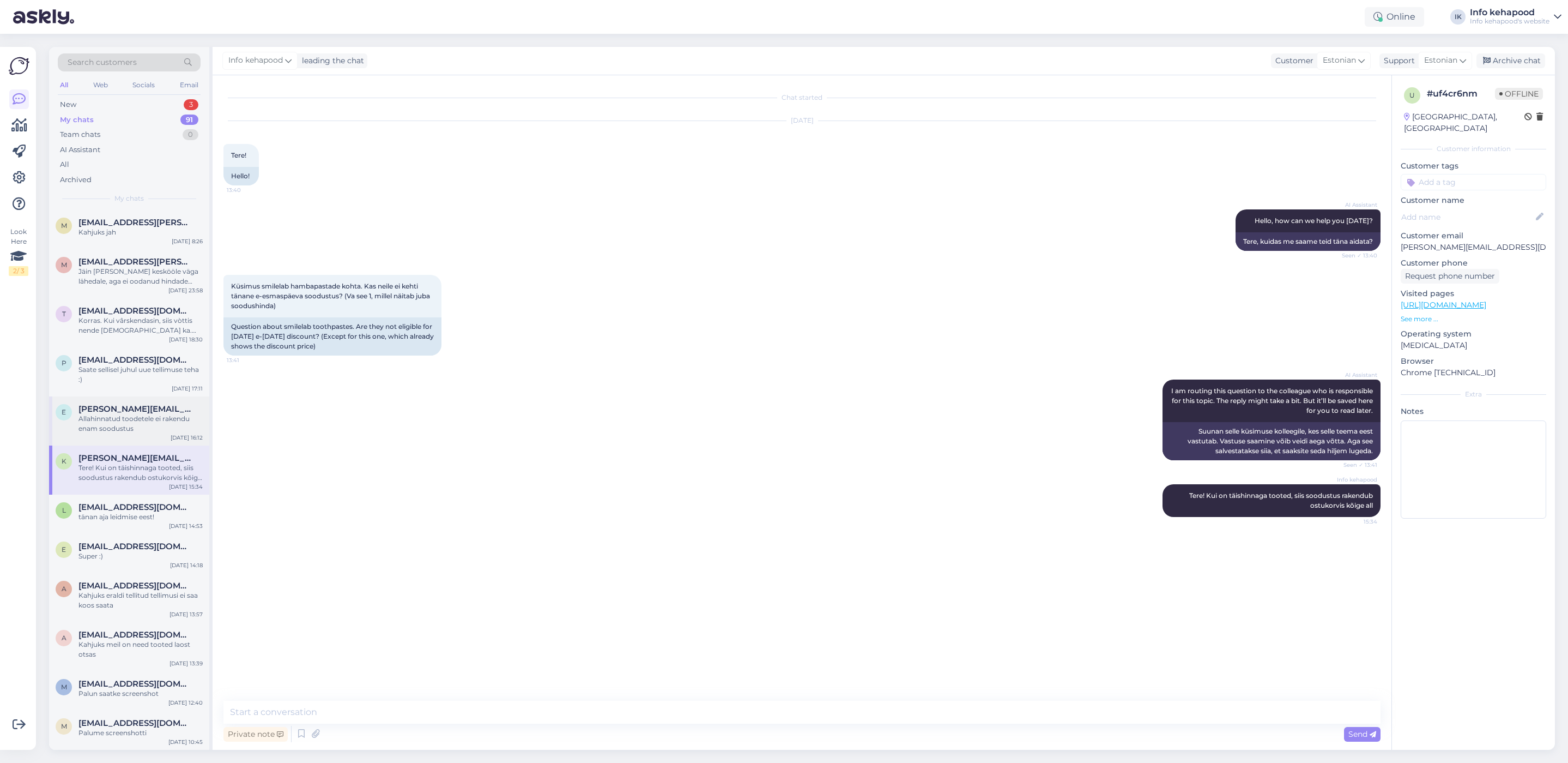
click at [56, 422] on div "e [PERSON_NAME][EMAIL_ADDRESS][PERSON_NAME][DOMAIN_NAME] Allahinnatud toodetele…" at bounding box center [128, 418] width 147 height 29
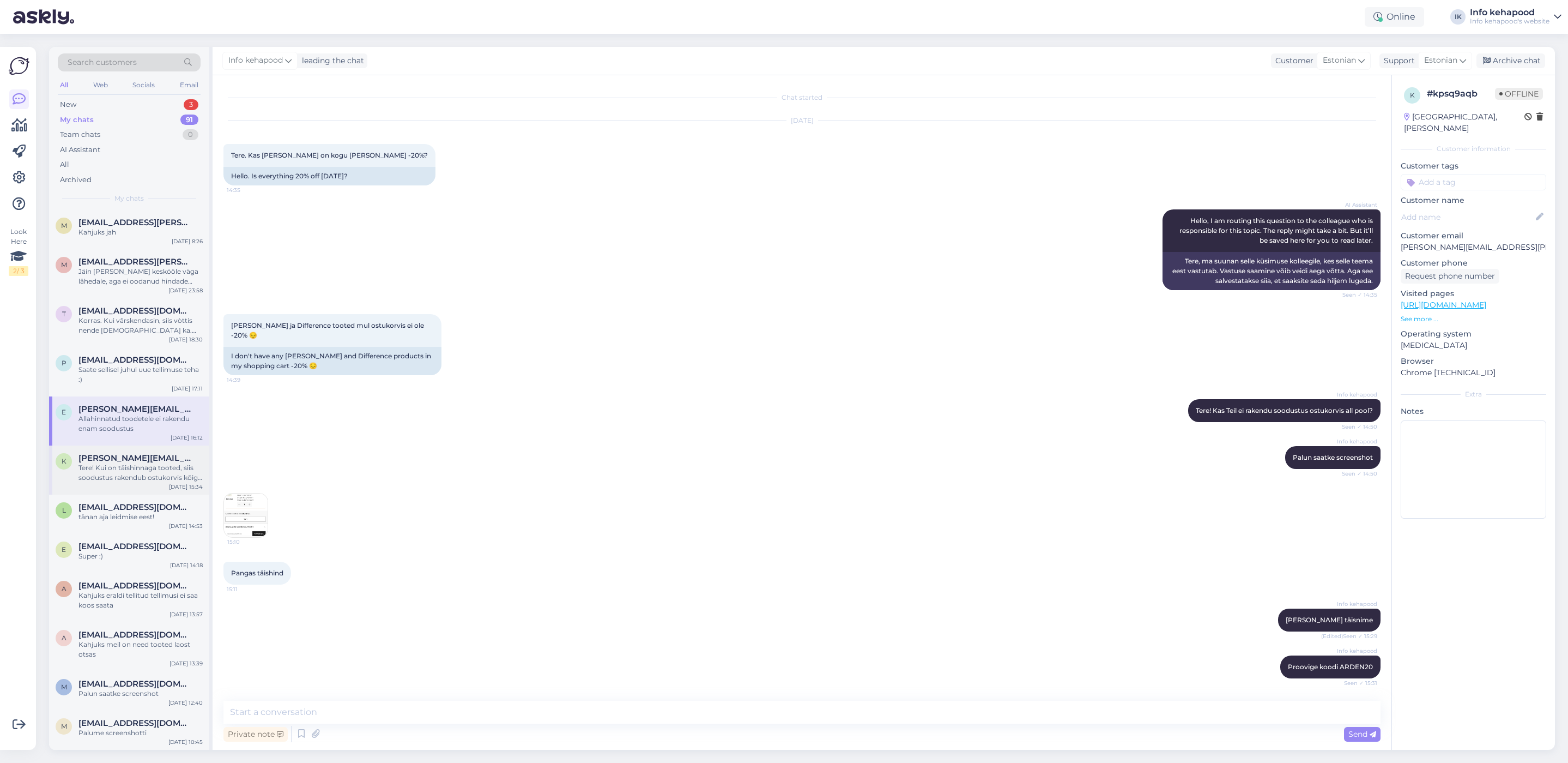
click at [144, 482] on div "Tere! Kui on täishinnaga tooted, siis soodustus rakendub ostukorvis kõige all" at bounding box center [140, 472] width 124 height 19
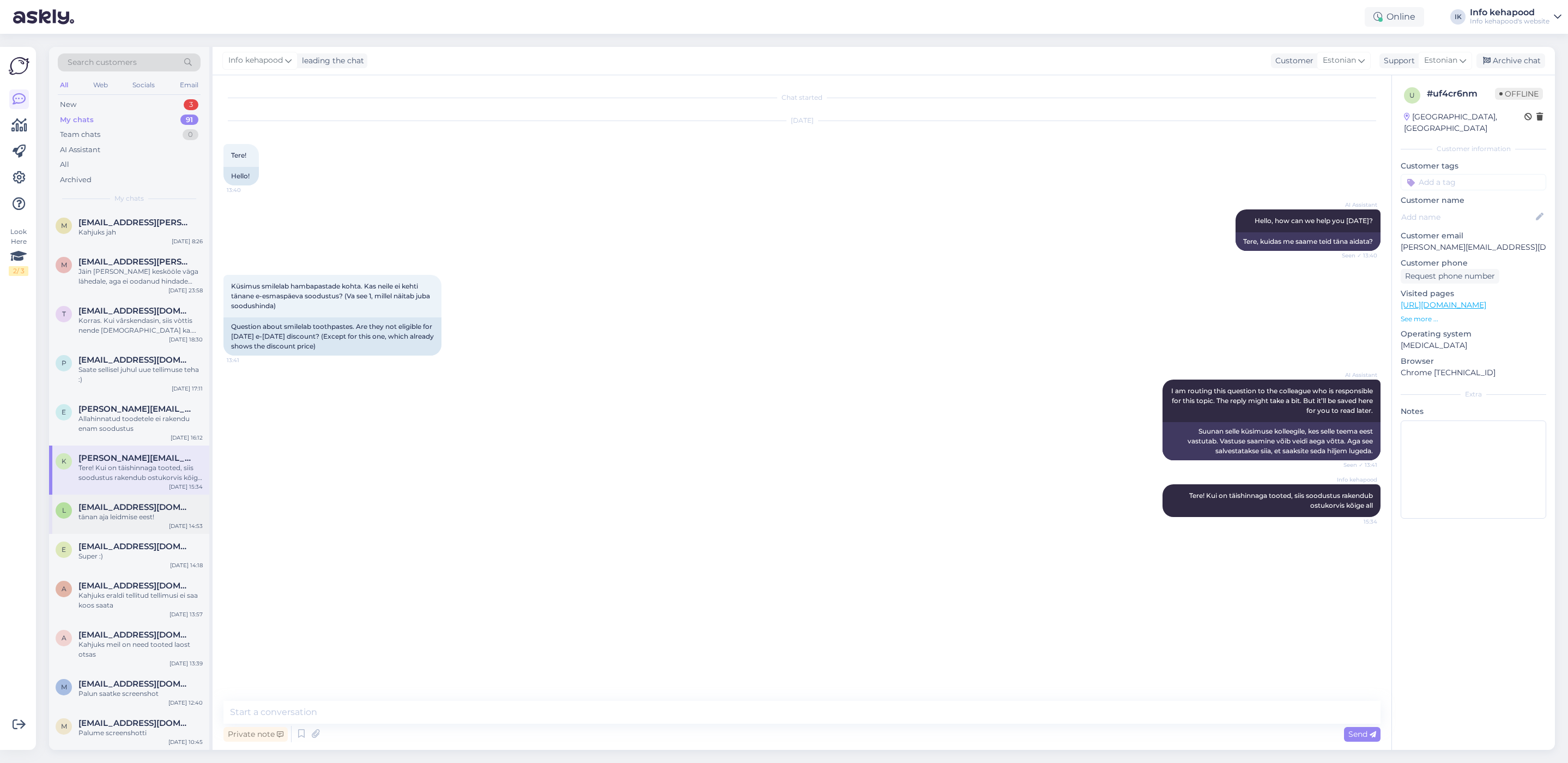
click at [151, 507] on div "[EMAIL_ADDRESS][DOMAIN_NAME]" at bounding box center [140, 507] width 124 height 10
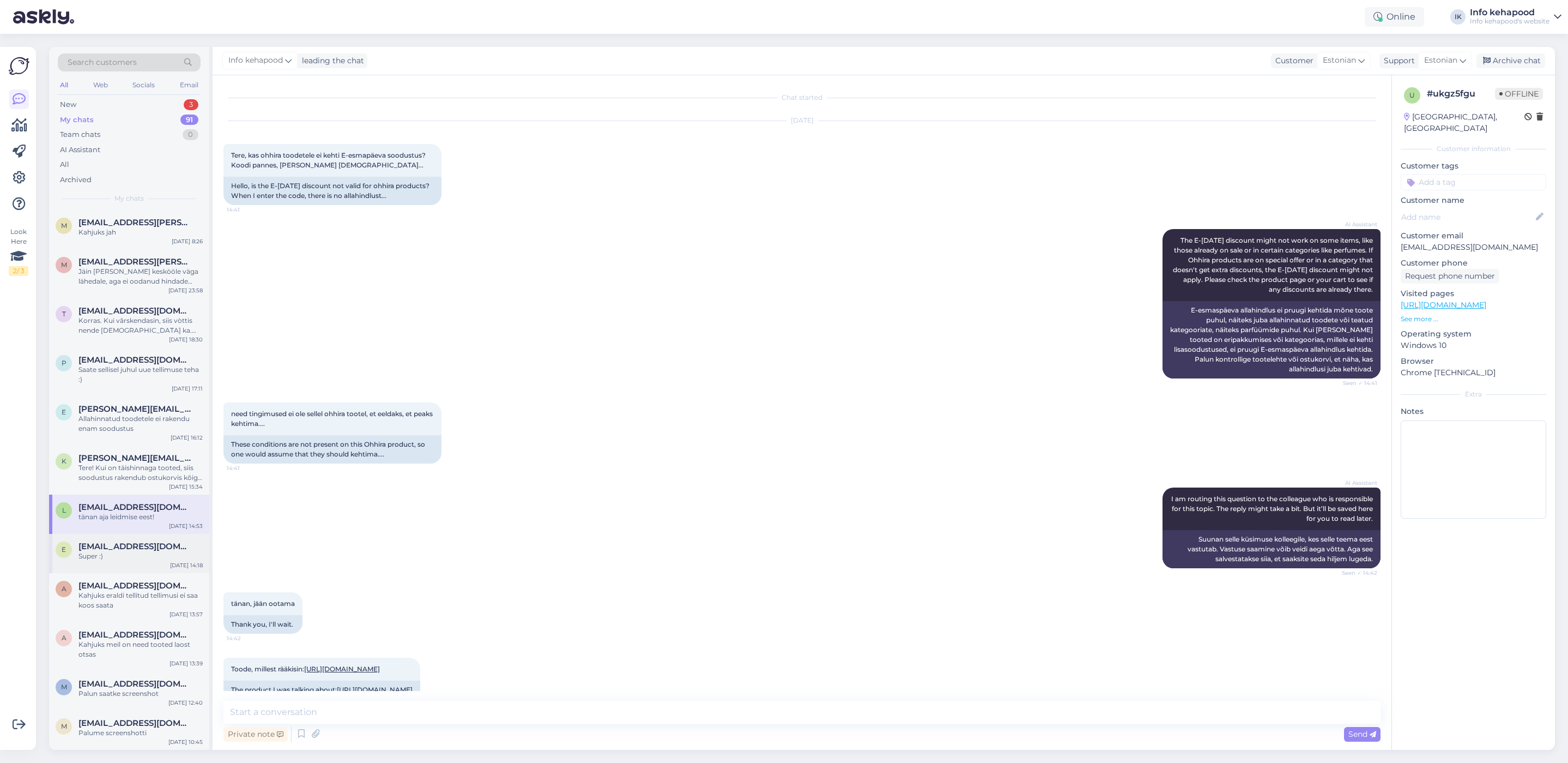
click at [124, 568] on div "e [EMAIL_ADDRESS][DOMAIN_NAME] Super :) [DATE] 14:18" at bounding box center [128, 553] width 160 height 39
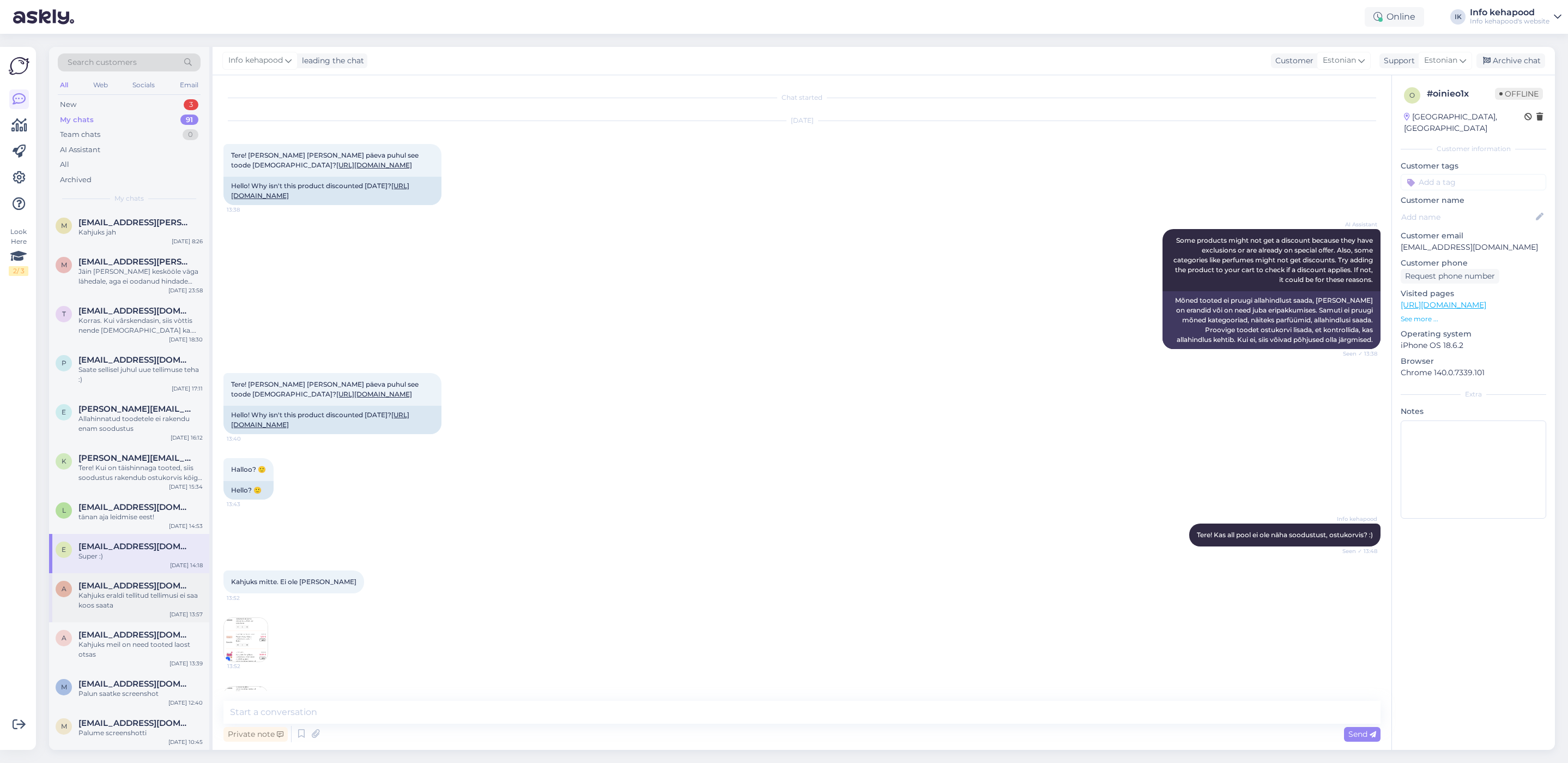
click at [131, 588] on span "[EMAIL_ADDRESS][DOMAIN_NAME]" at bounding box center [135, 586] width 113 height 10
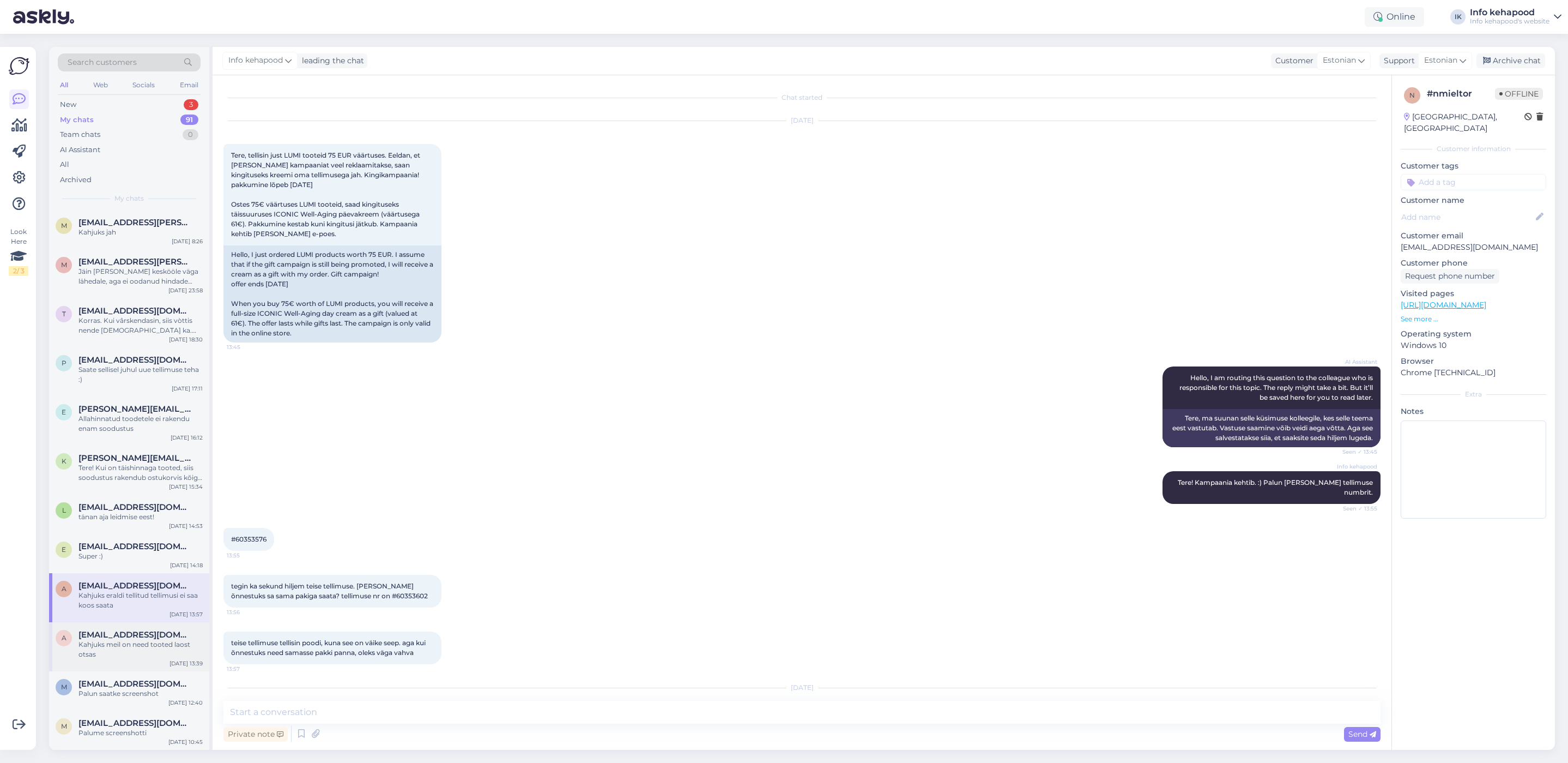
click at [58, 656] on div "a [EMAIL_ADDRESS][DOMAIN_NAME] Kahjuks meil on need tooted laost otsas" at bounding box center [128, 644] width 147 height 29
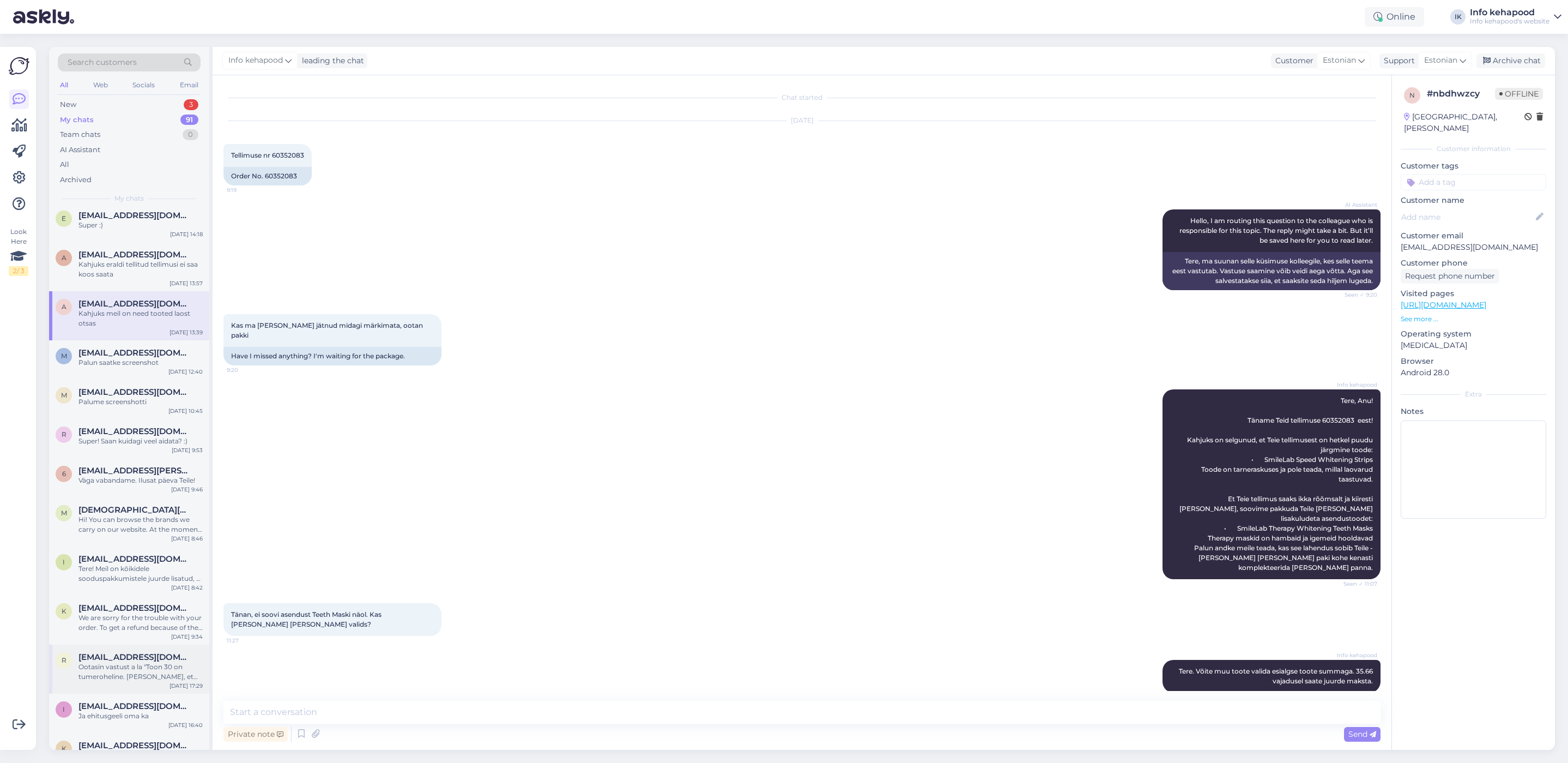
scroll to position [409, 0]
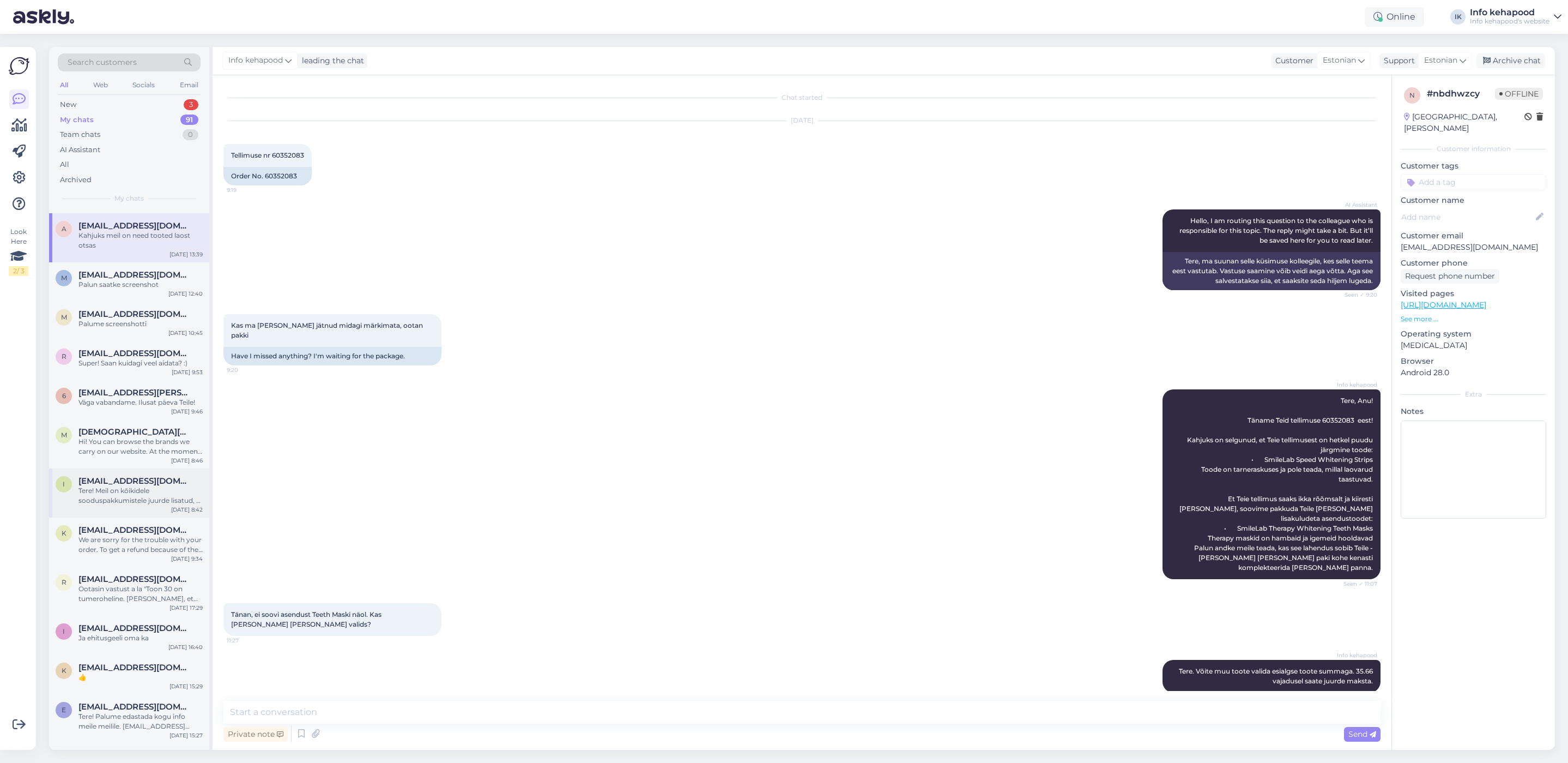
drag, startPoint x: 94, startPoint y: 466, endPoint x: 93, endPoint y: 474, distance: 8.1
click at [95, 497] on div "Tere! Meil on kõikidele sooduspakkumistele juurde lisatud, et soodustus ei keti…" at bounding box center [140, 495] width 124 height 19
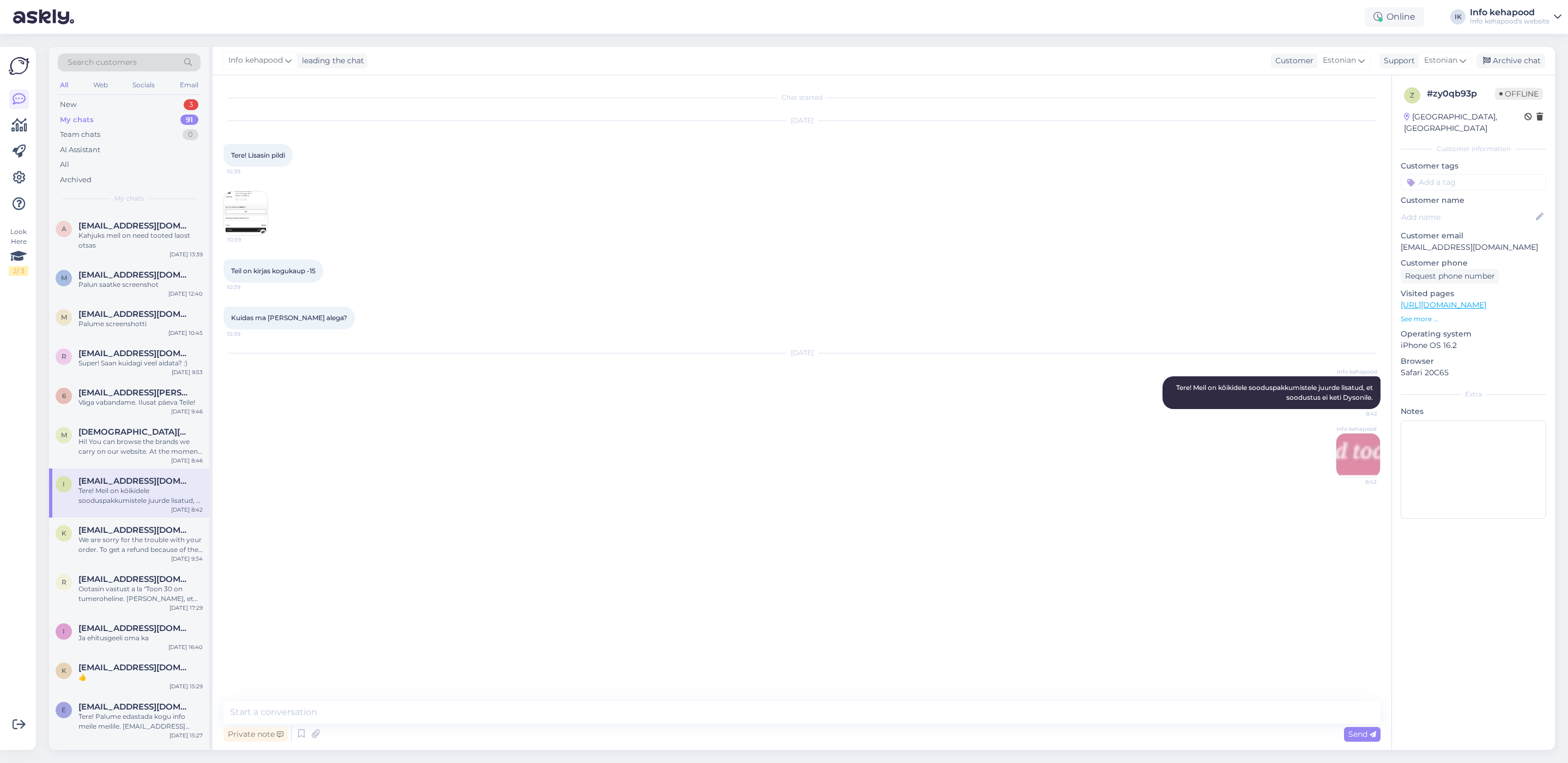
click at [1386, 458] on div "Chat started [DATE] Tere! Lisasin pildi 10:39 10:39 Teil on kirjas kogukaup -15…" at bounding box center [807, 388] width 1167 height 604
click at [1379, 458] on img at bounding box center [1358, 455] width 44 height 44
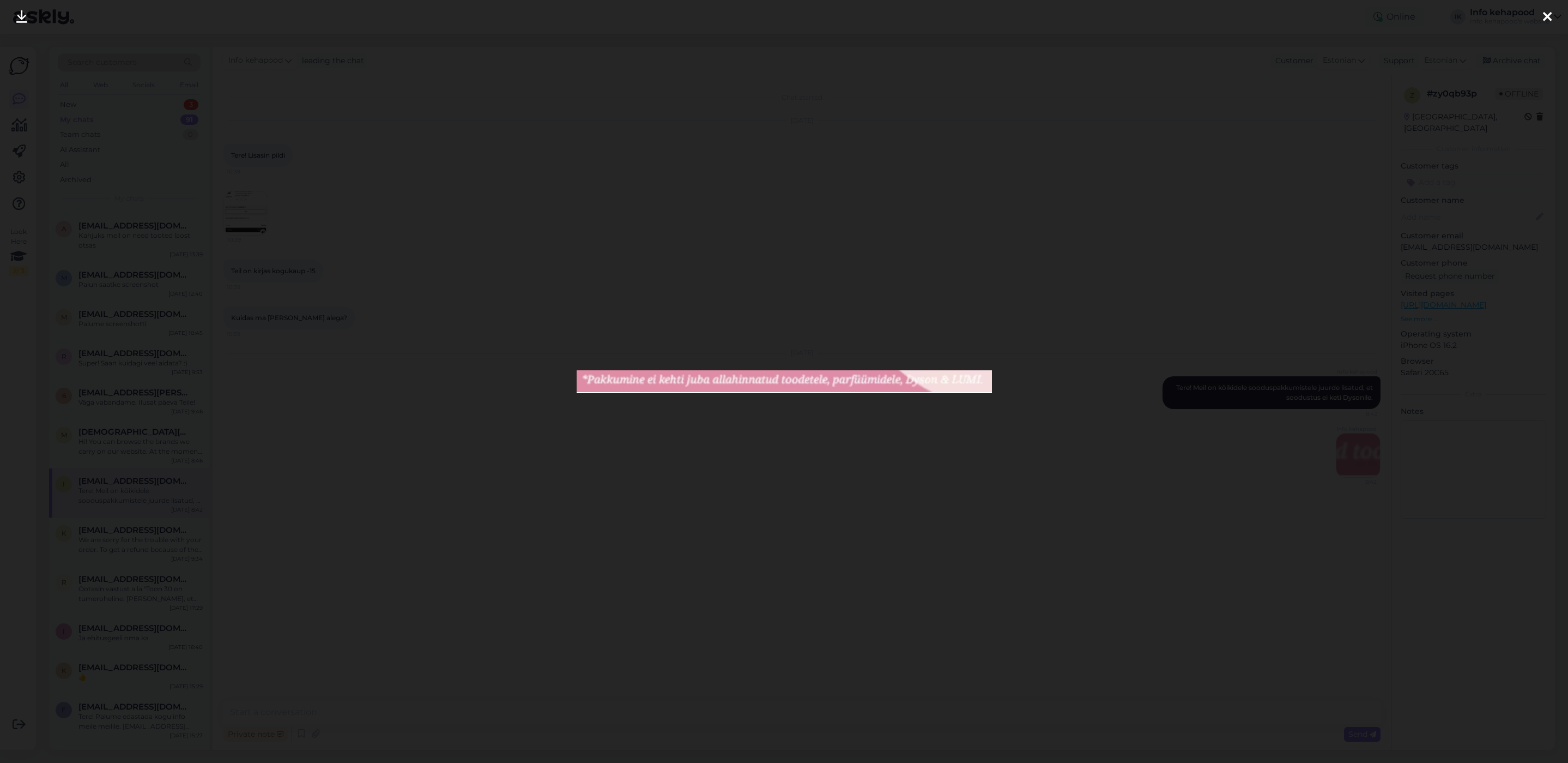
click at [965, 627] on div at bounding box center [784, 381] width 1568 height 763
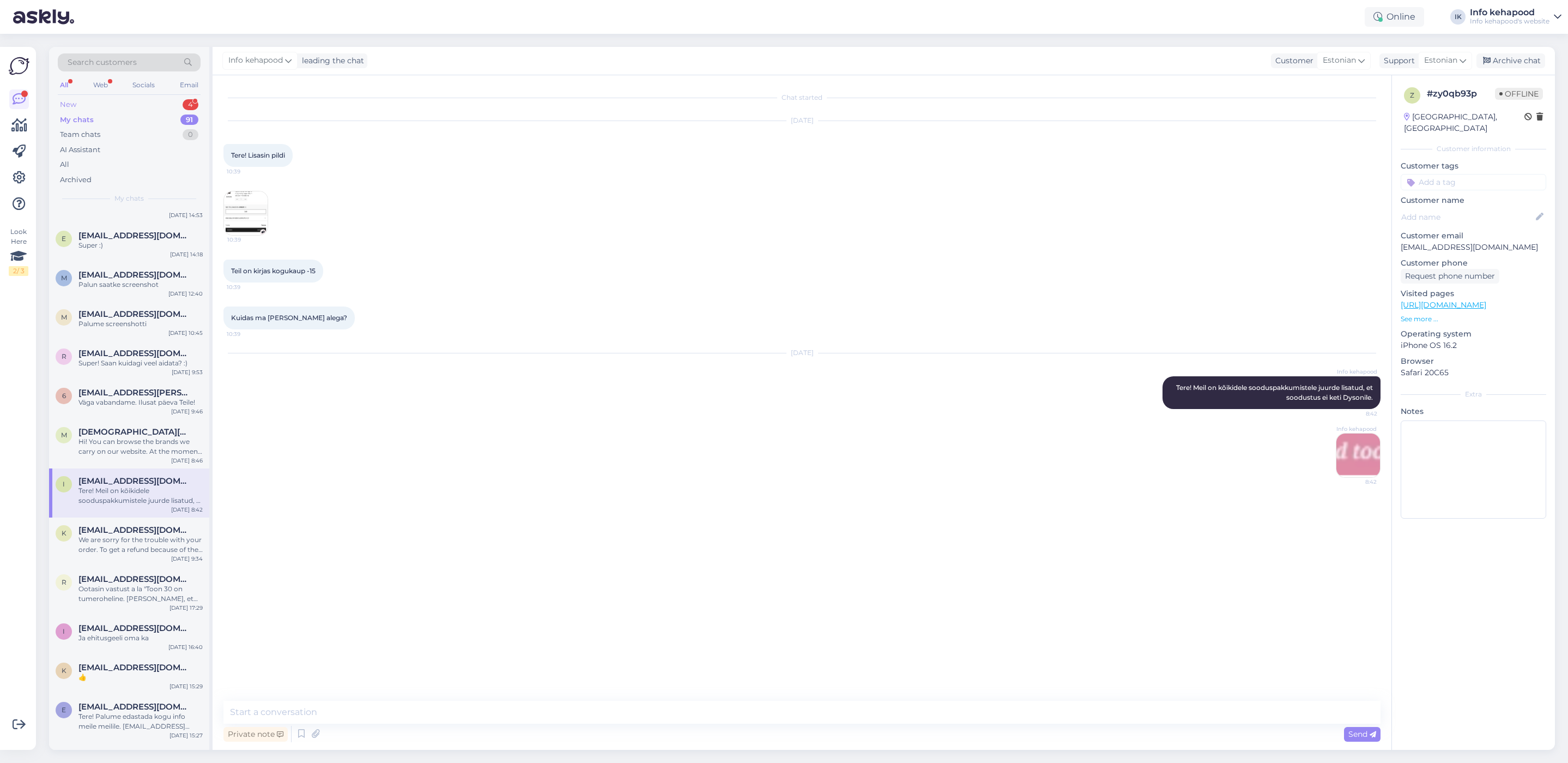
click at [133, 110] on div "New 4" at bounding box center [129, 104] width 143 height 15
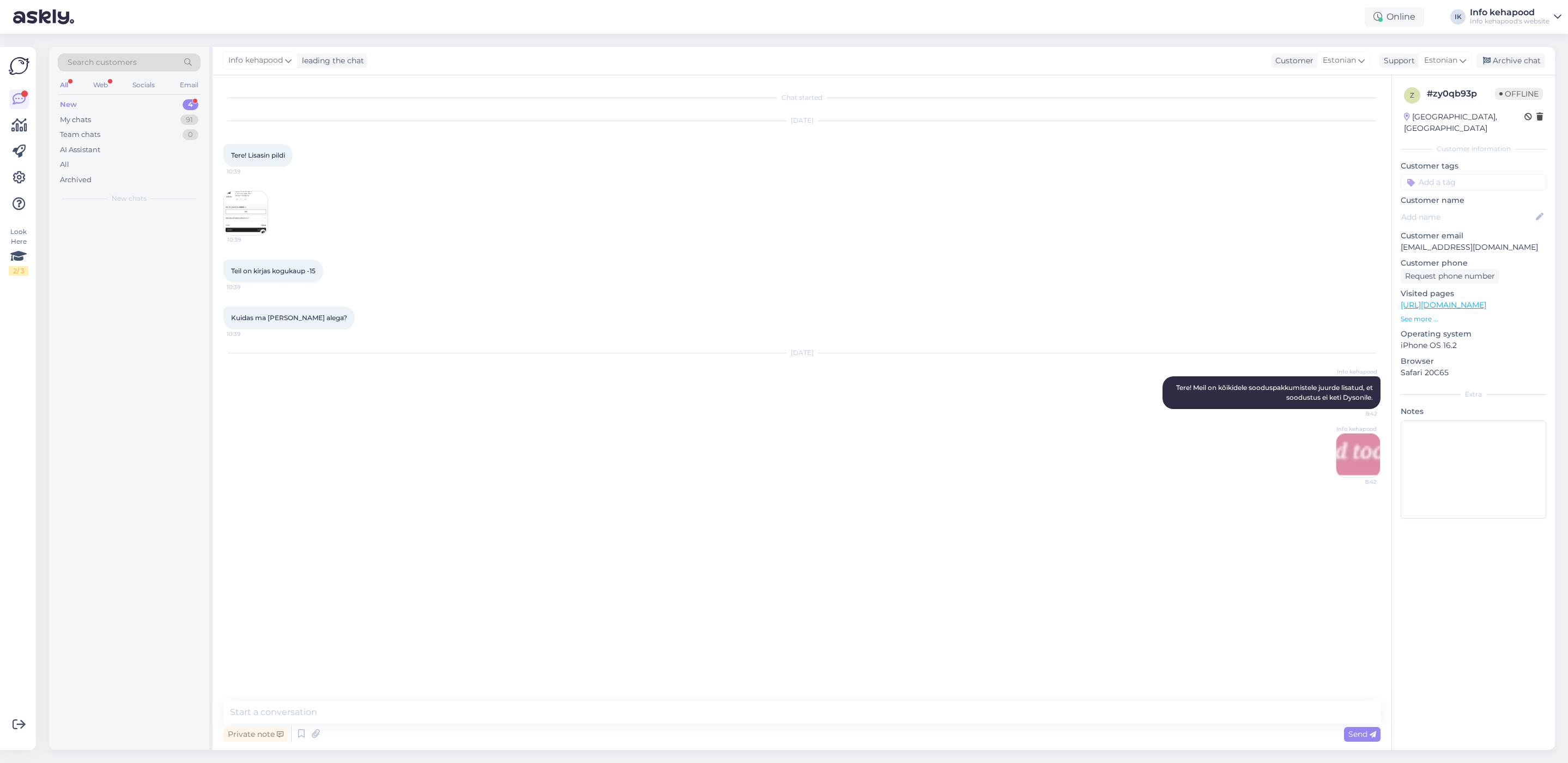
scroll to position [0, 0]
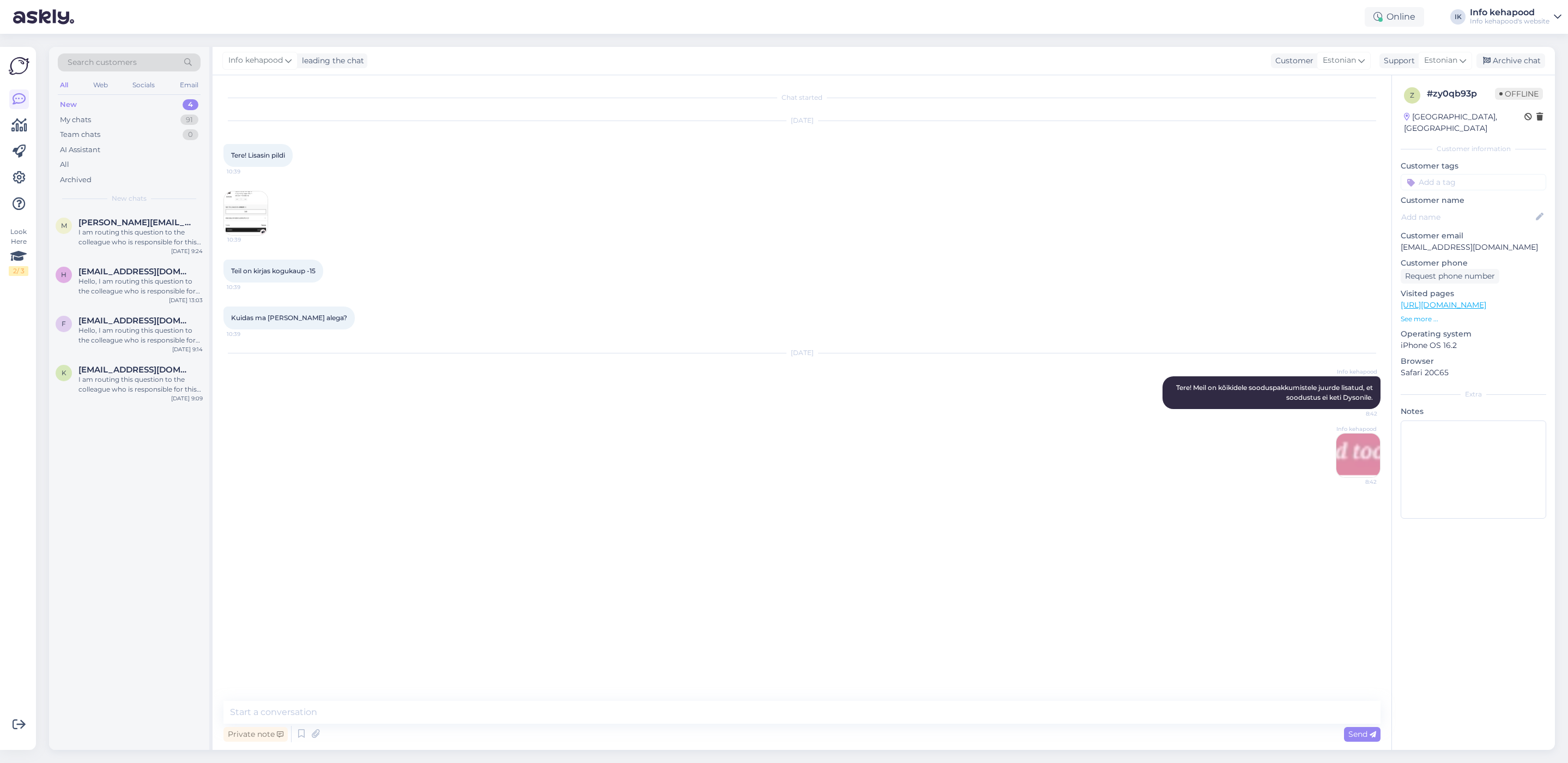
click at [133, 95] on div "Search customers All Web Socials Email New 4 My chats 91 Team chats 0 AI Assist…" at bounding box center [128, 128] width 160 height 163
click at [133, 102] on div "New 4" at bounding box center [129, 104] width 143 height 15
click at [116, 221] on span "[PERSON_NAME][EMAIL_ADDRESS][PERSON_NAME][DOMAIN_NAME]" at bounding box center [135, 223] width 113 height 10
